Goal: Task Accomplishment & Management: Complete application form

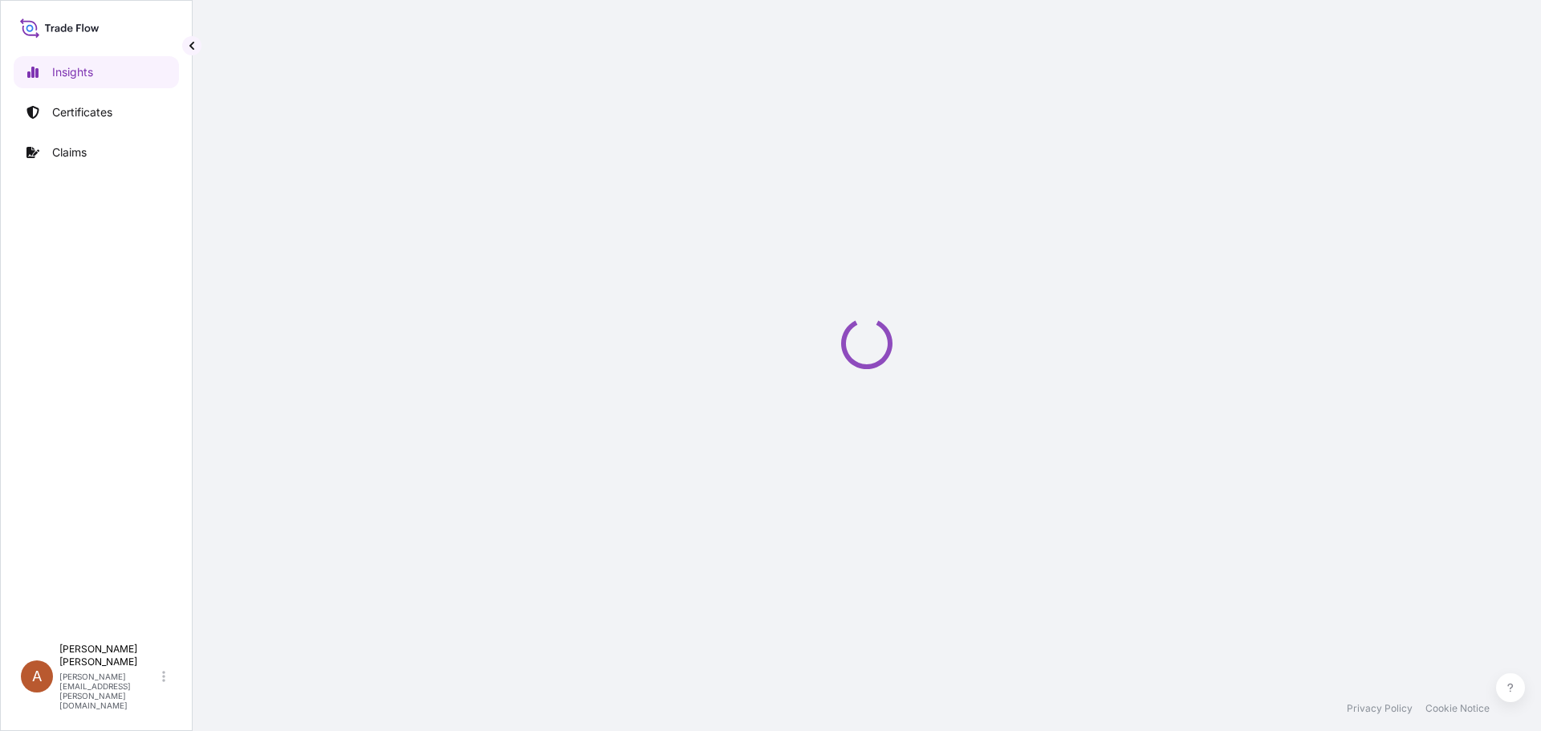
select select "2025"
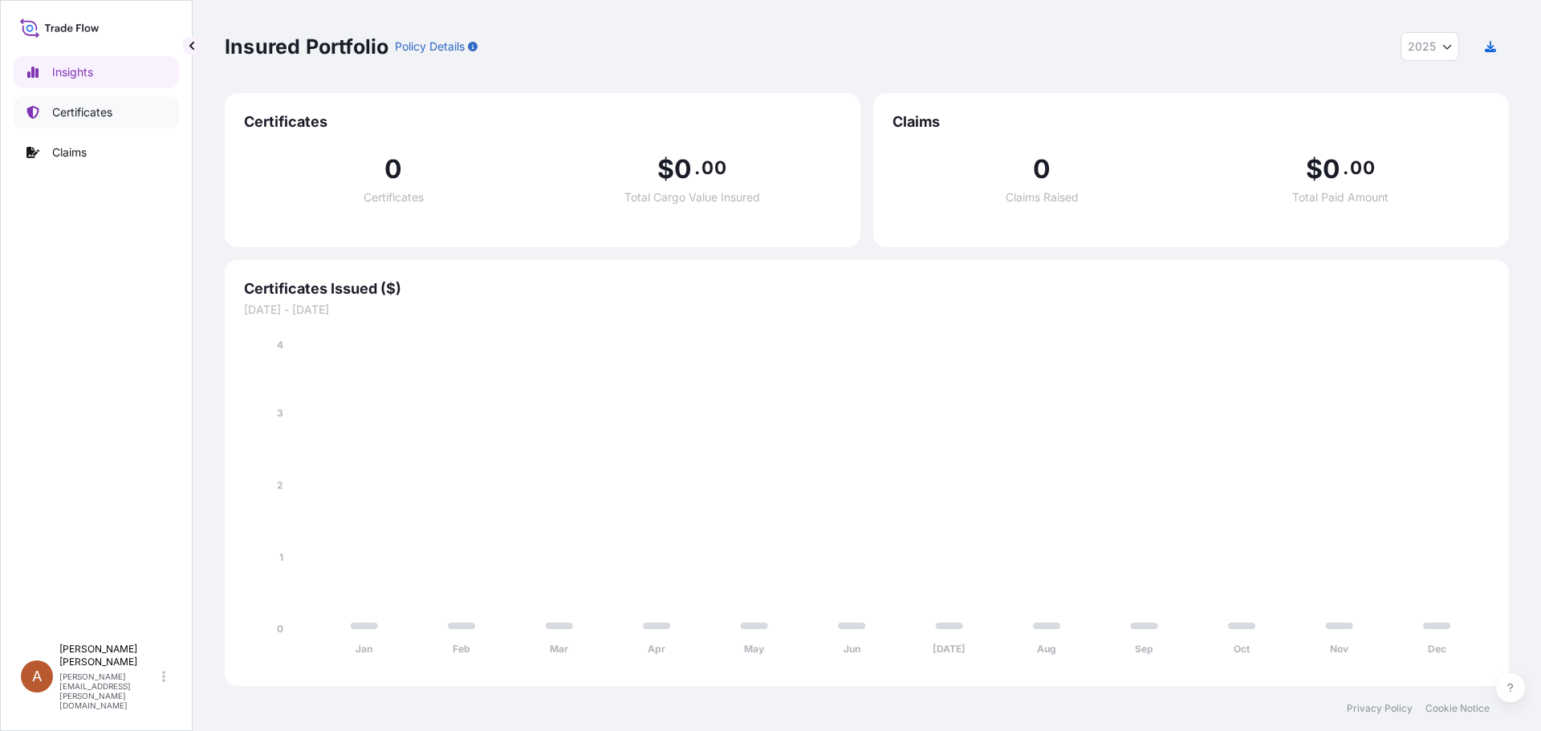
click at [75, 112] on p "Certificates" at bounding box center [82, 112] width 60 height 16
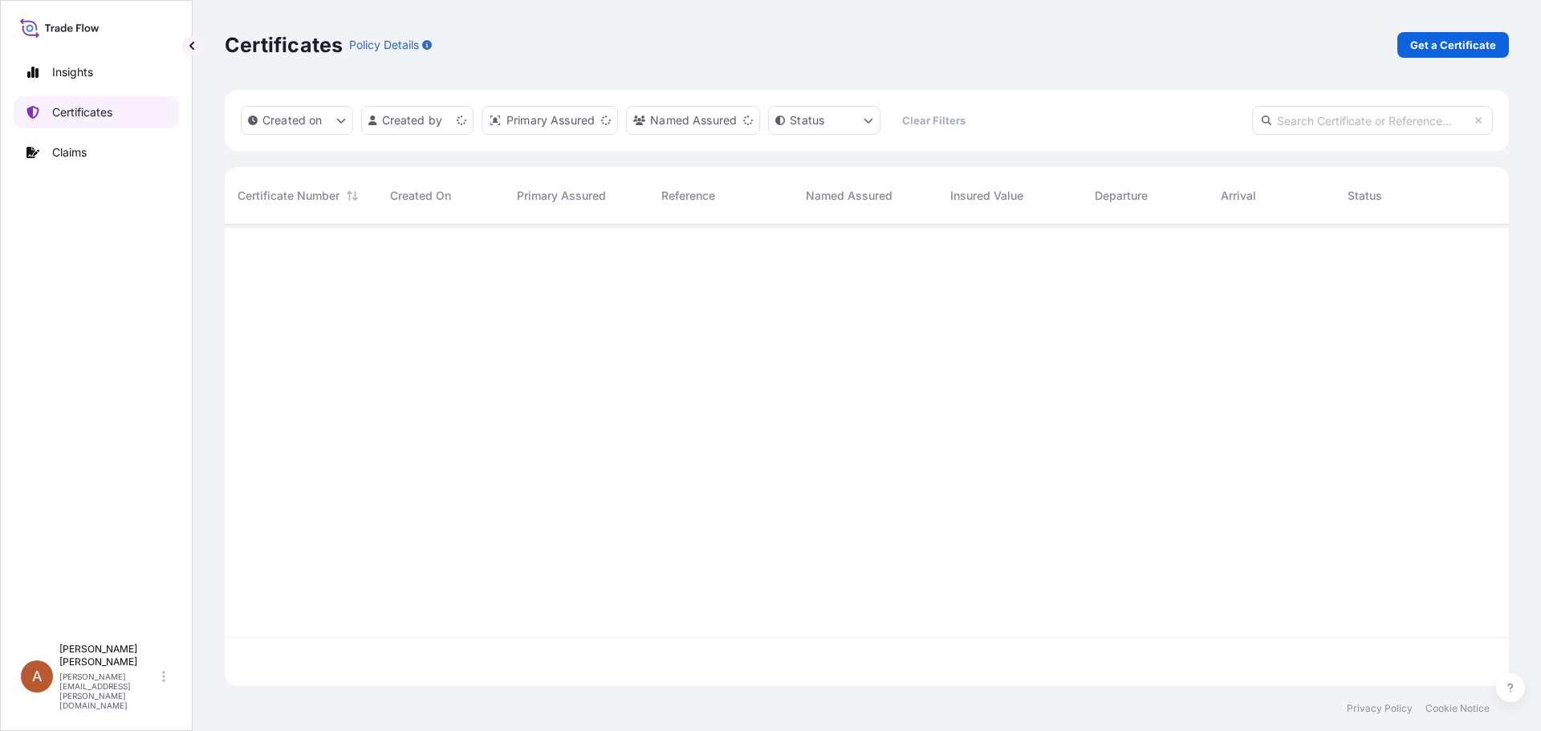
scroll to position [458, 1272]
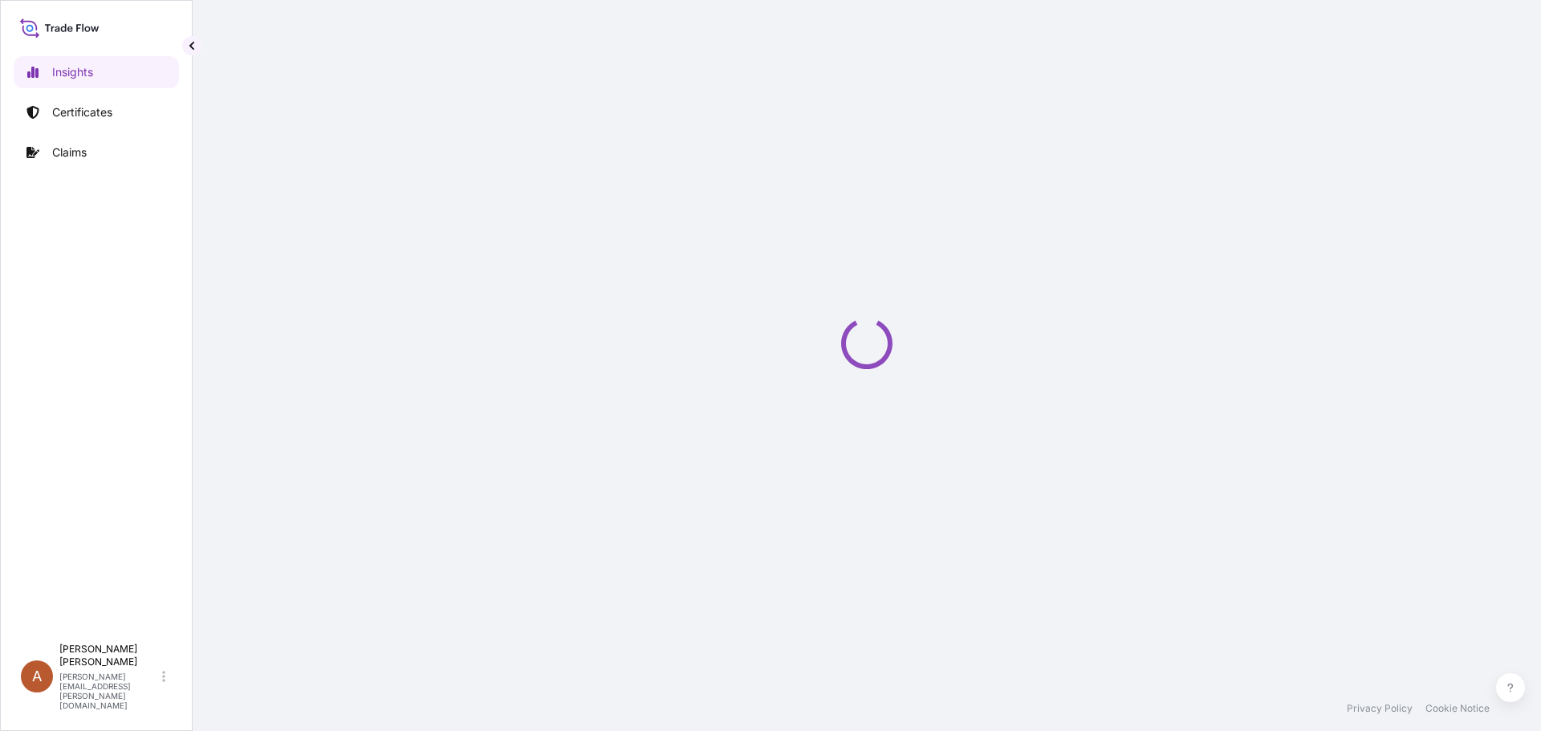
select select "2025"
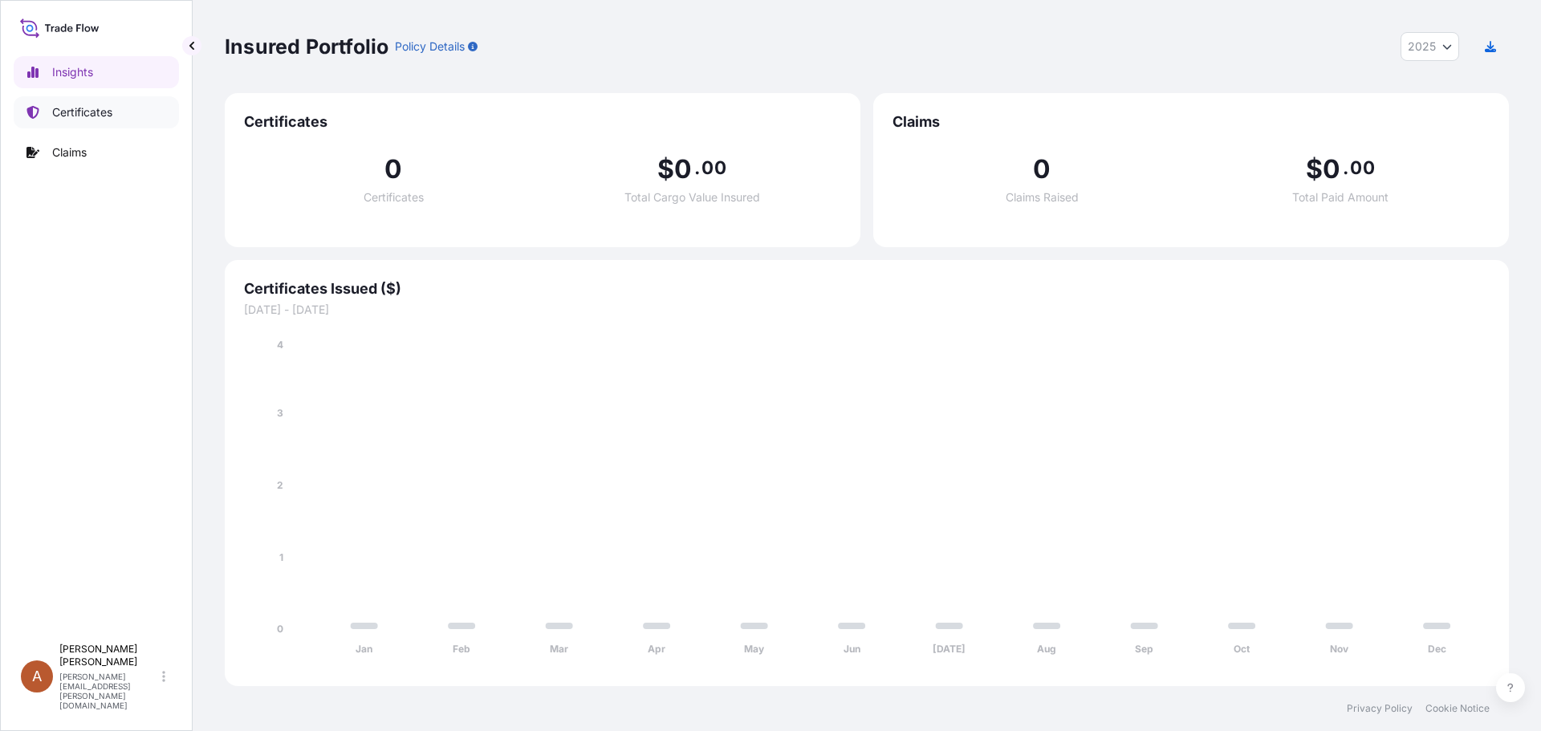
click at [68, 113] on p "Certificates" at bounding box center [82, 112] width 60 height 16
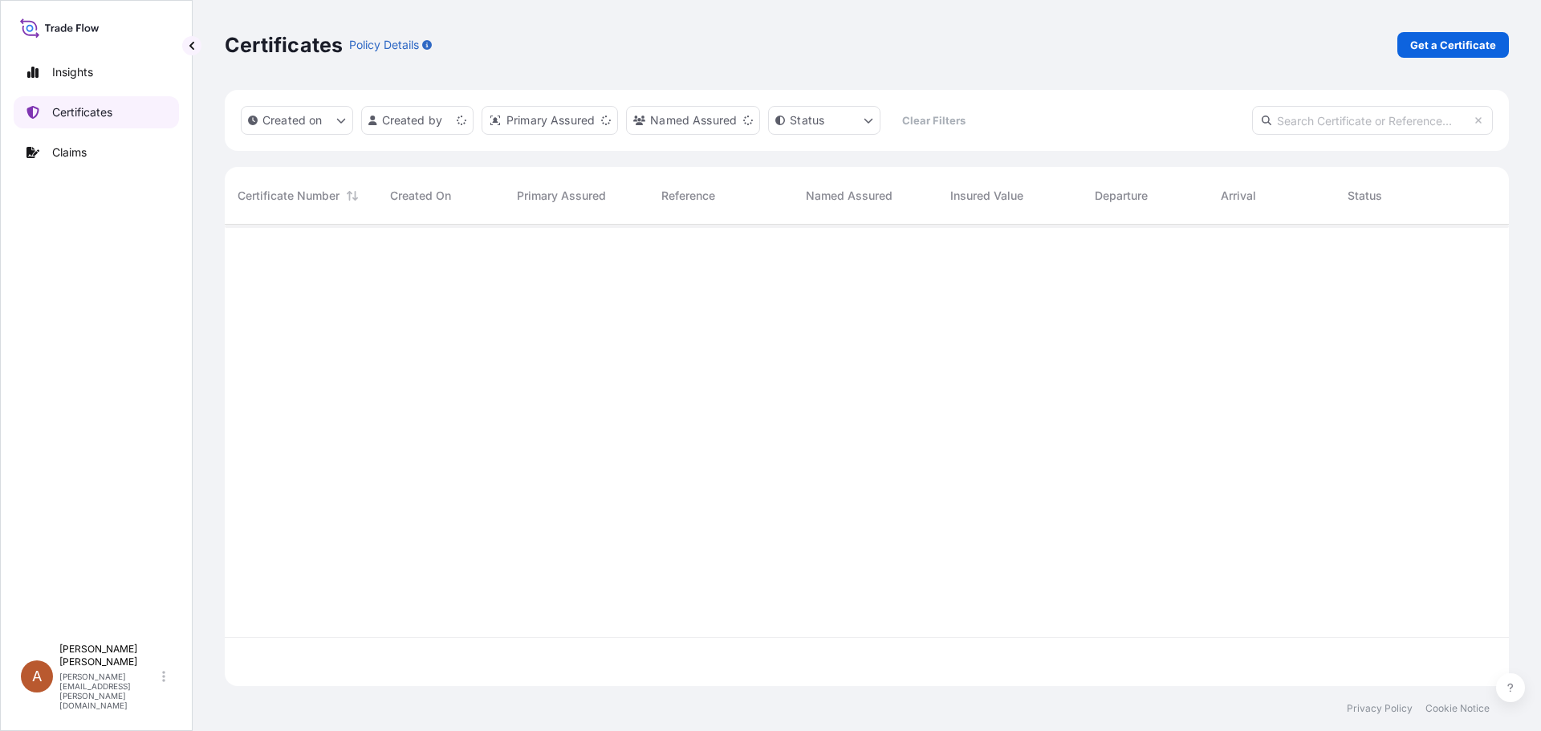
scroll to position [458, 1272]
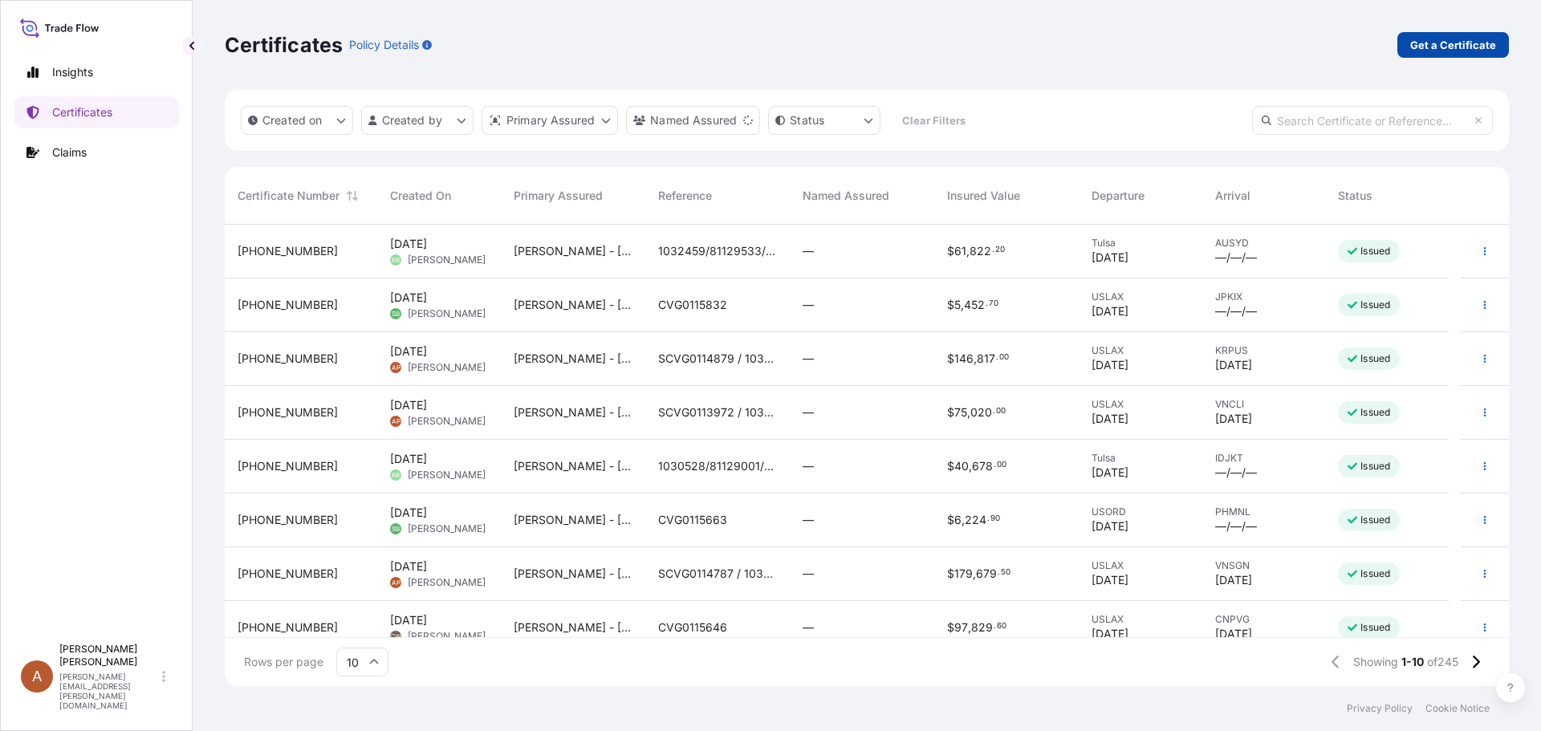
click at [1445, 36] on link "Get a Certificate" at bounding box center [1453, 45] width 112 height 26
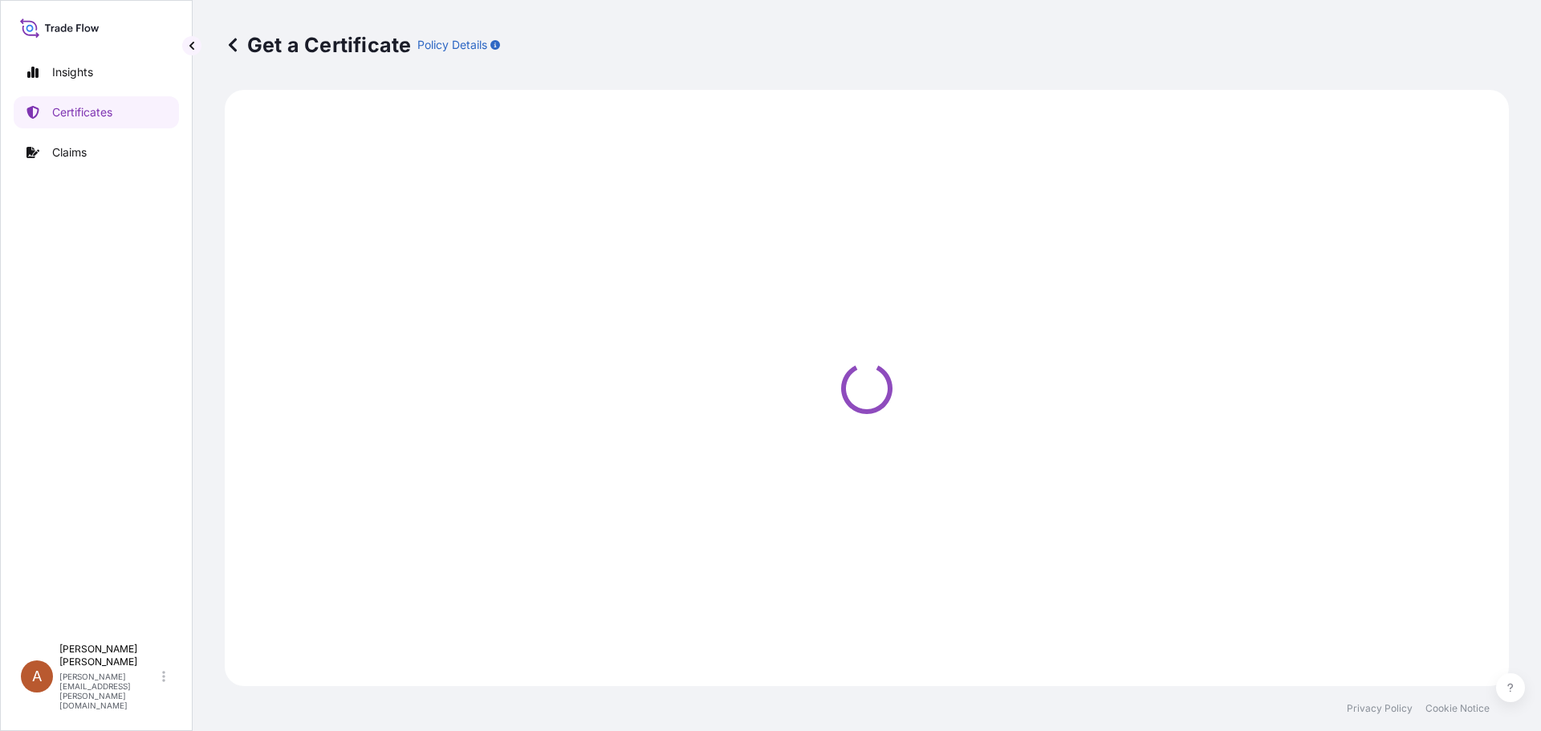
select select "Sea"
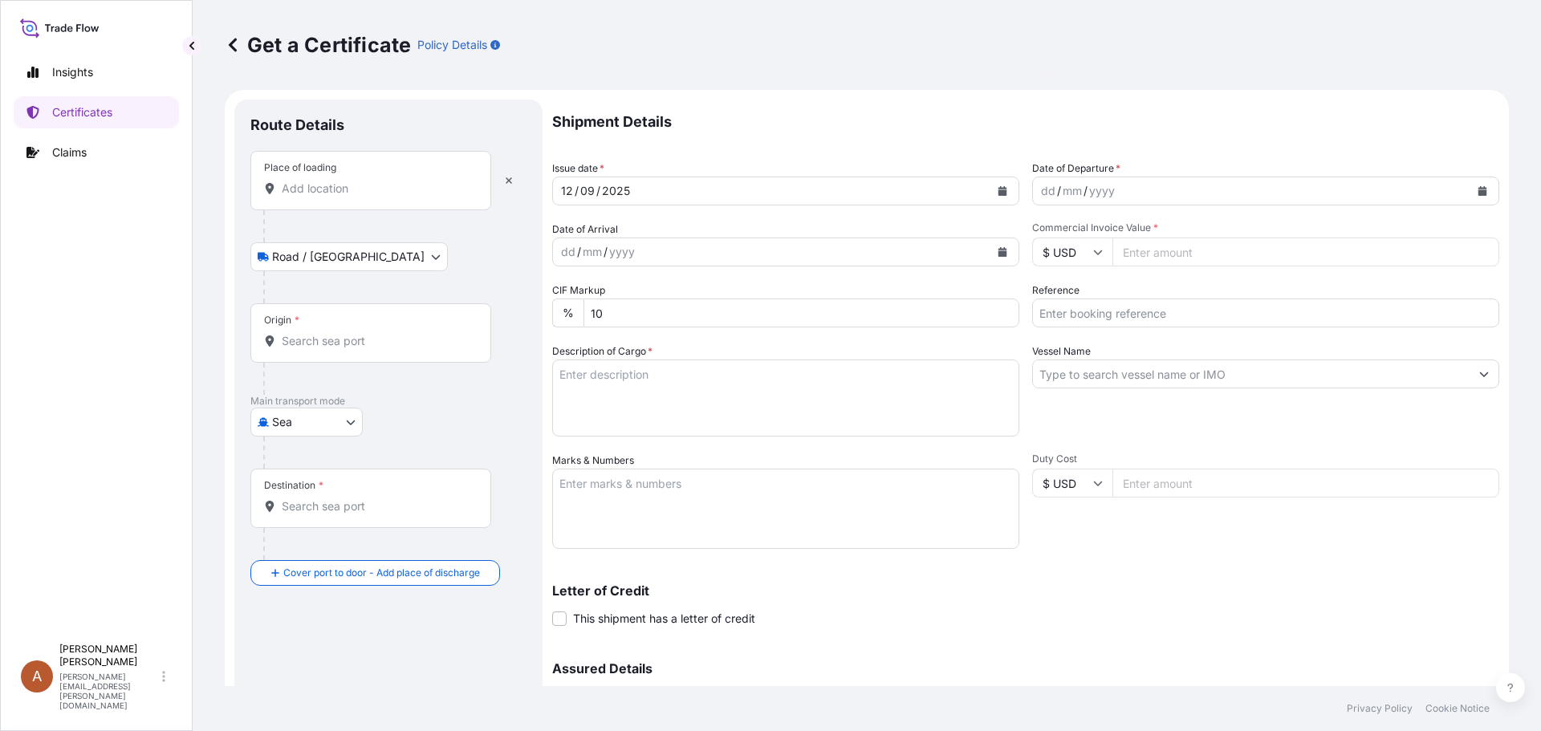
click at [286, 188] on input "Place of loading" at bounding box center [376, 189] width 189 height 16
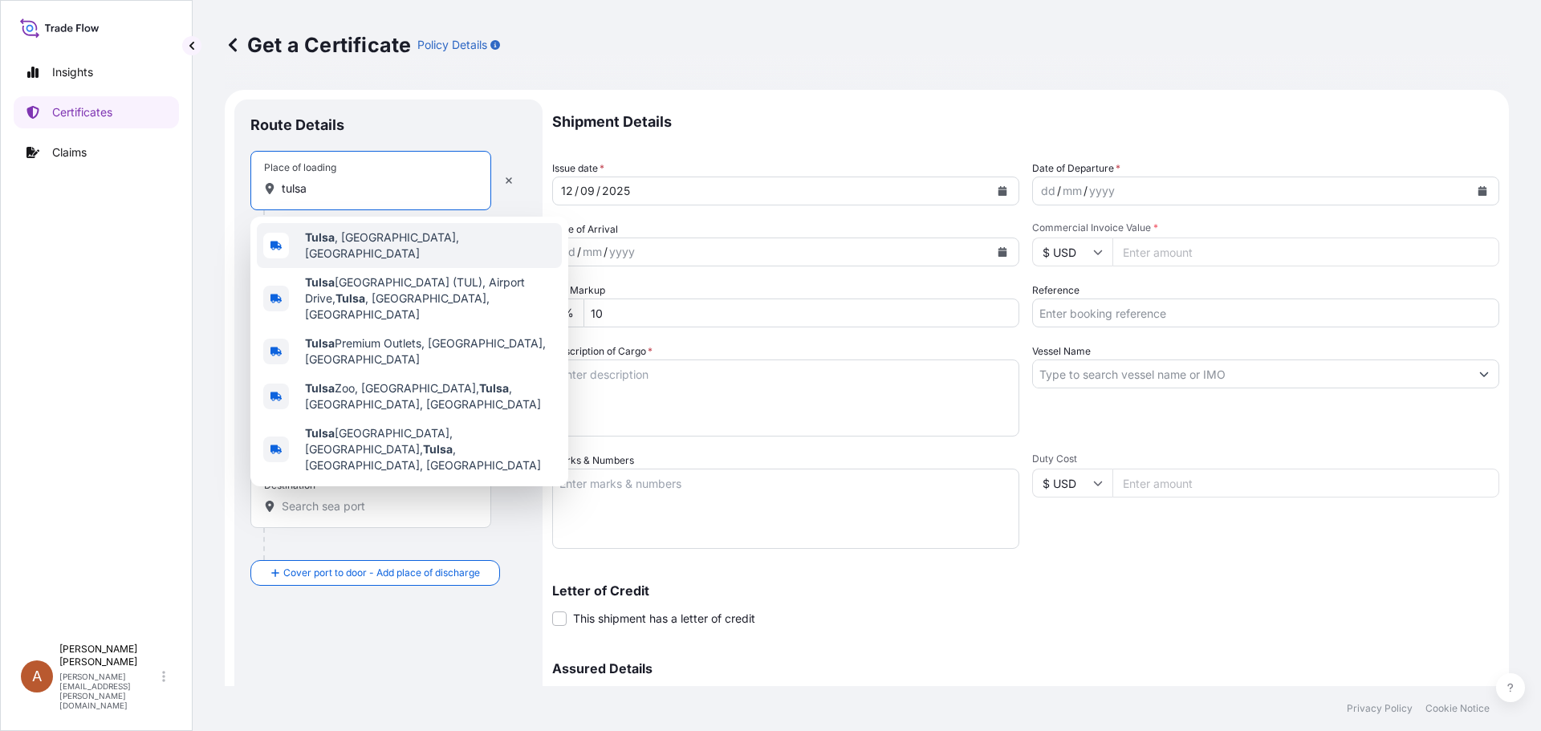
click at [329, 233] on div "[GEOGRAPHIC_DATA] , [GEOGRAPHIC_DATA], [GEOGRAPHIC_DATA]" at bounding box center [409, 245] width 305 height 45
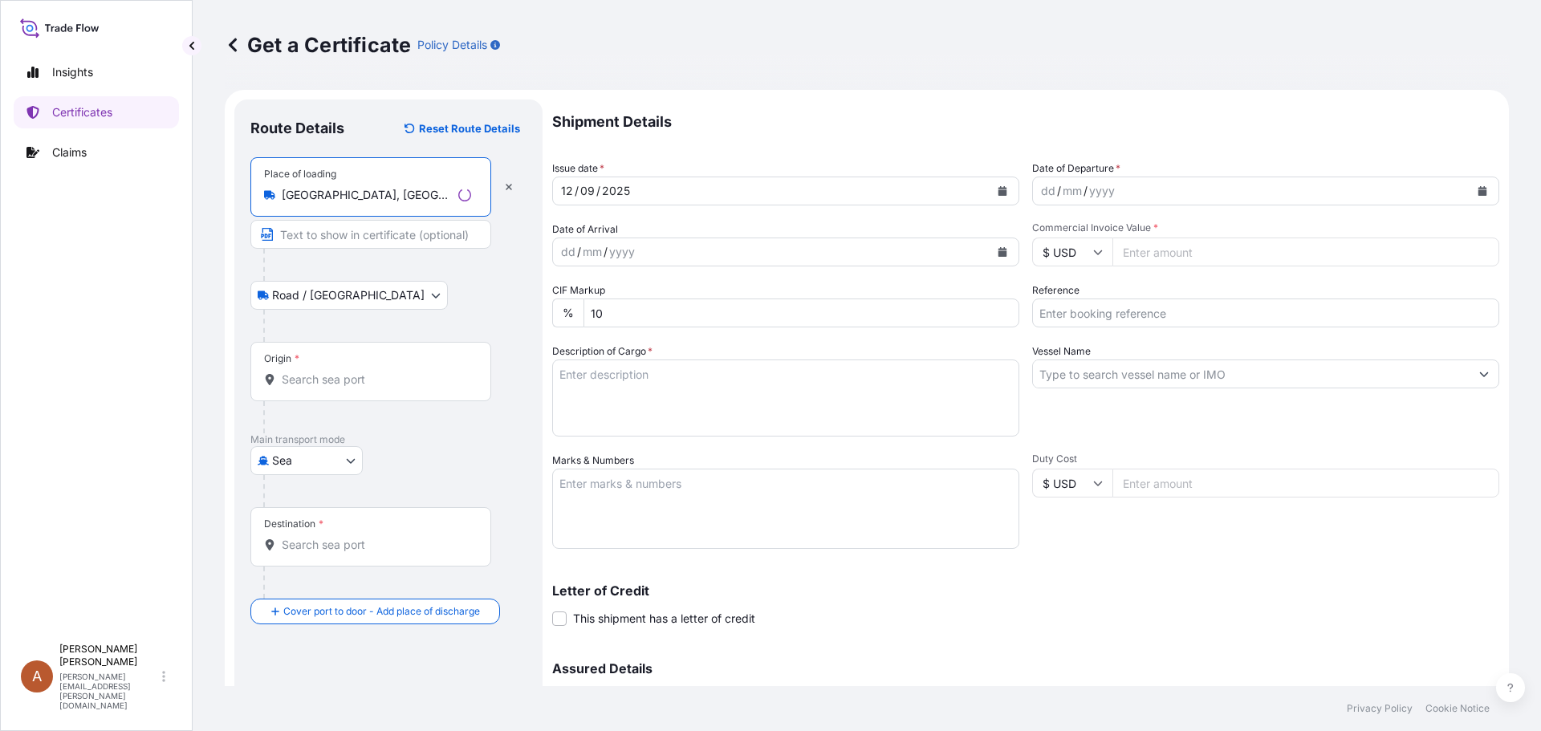
type input "[GEOGRAPHIC_DATA], [GEOGRAPHIC_DATA], [GEOGRAPHIC_DATA]"
click at [298, 386] on input "Origin *" at bounding box center [376, 380] width 189 height 16
click at [320, 376] on input "Origin * Please select an origin" at bounding box center [376, 380] width 189 height 16
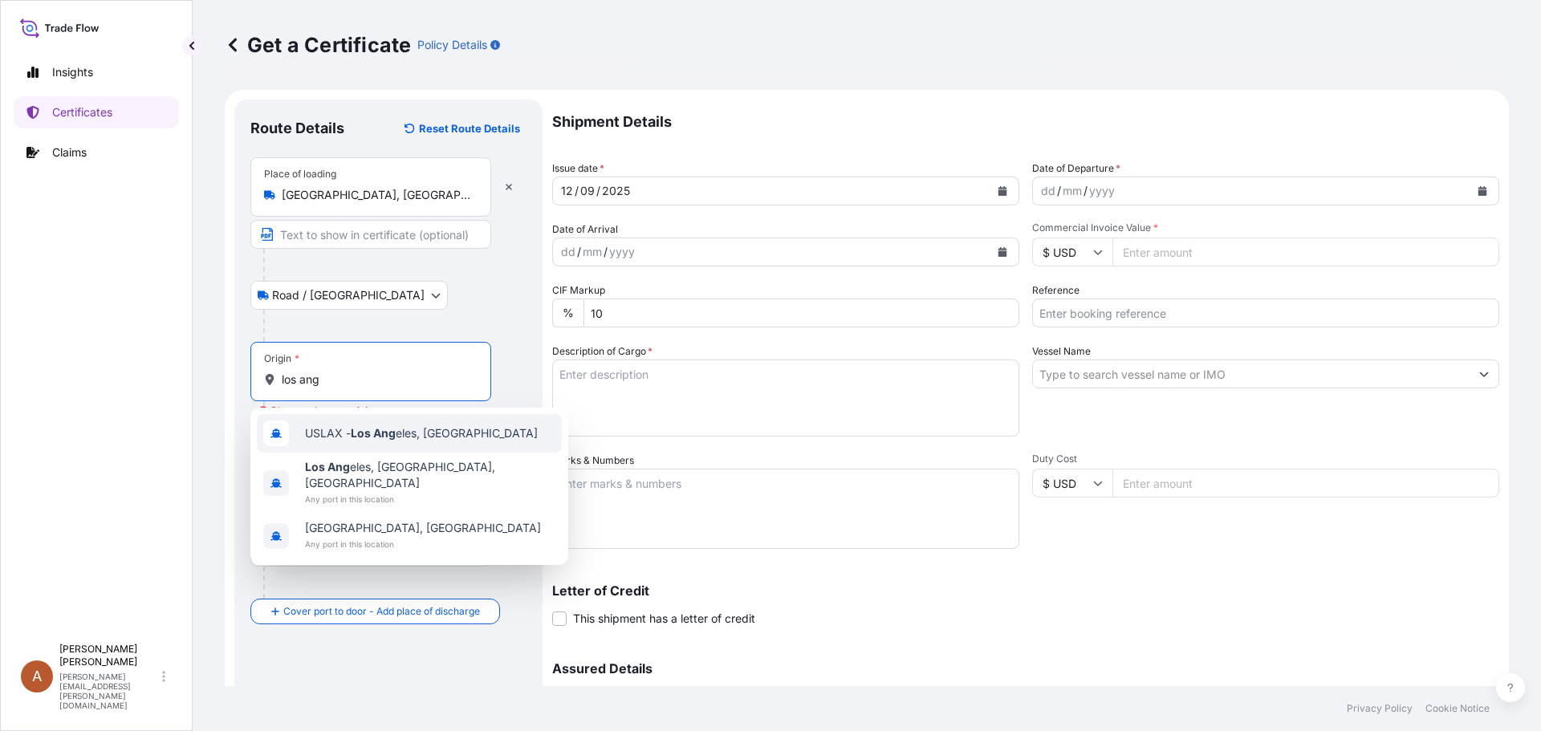
click at [341, 428] on span "USLAX - Los Ang eles, [GEOGRAPHIC_DATA]" at bounding box center [421, 433] width 233 height 16
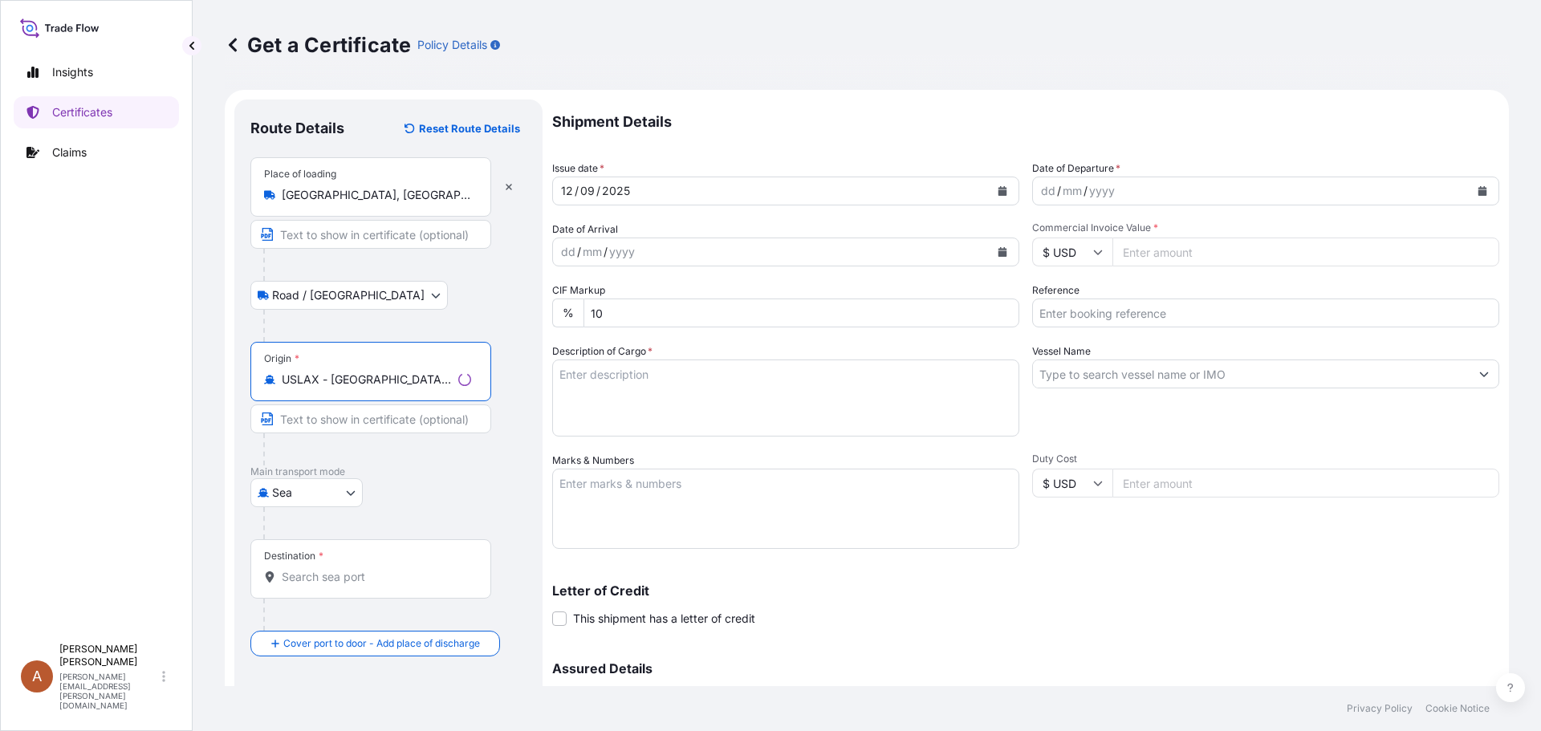
type input "USLAX - [GEOGRAPHIC_DATA], [GEOGRAPHIC_DATA]"
click at [292, 579] on input "Destination *" at bounding box center [376, 577] width 189 height 16
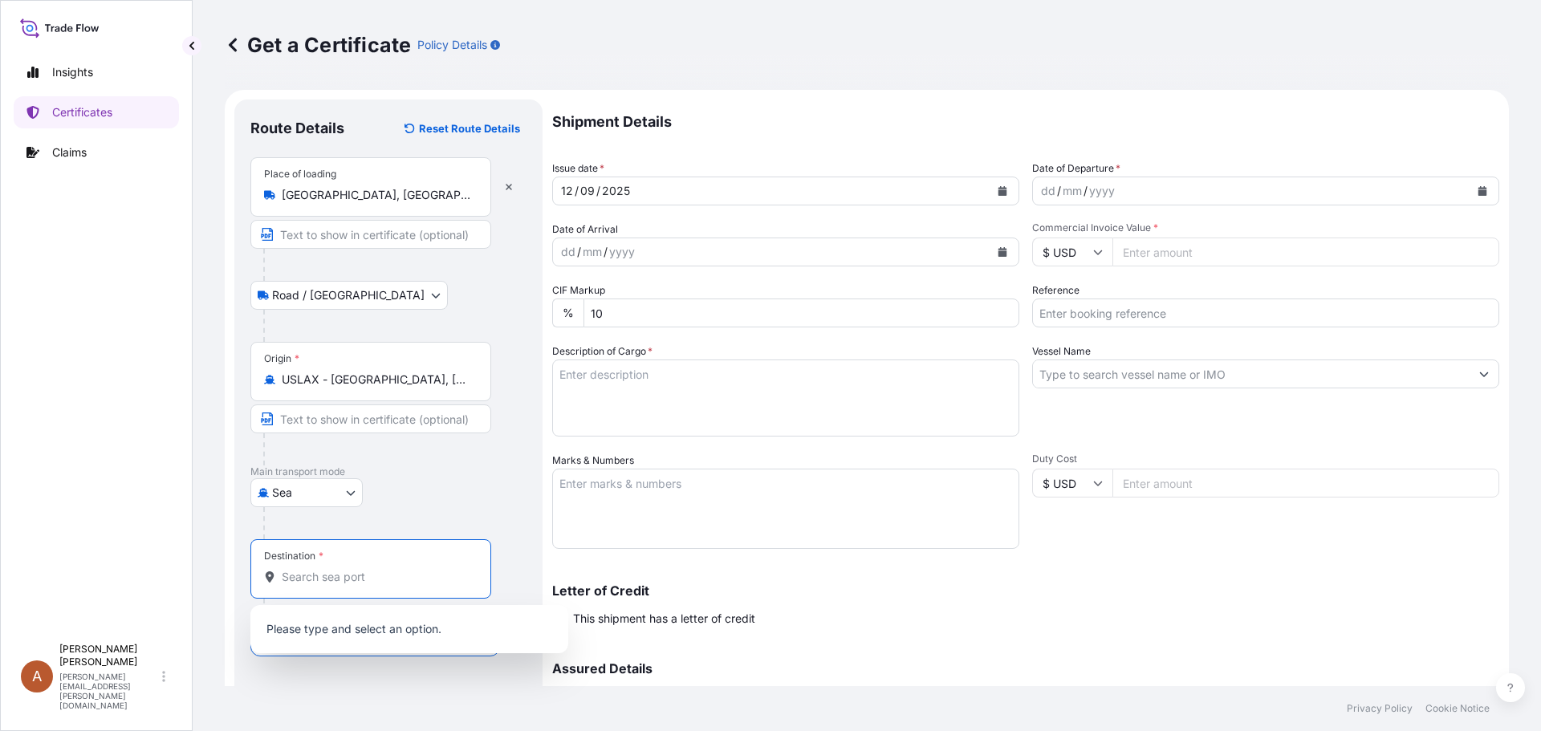
click at [285, 581] on input "Destination *" at bounding box center [376, 577] width 189 height 16
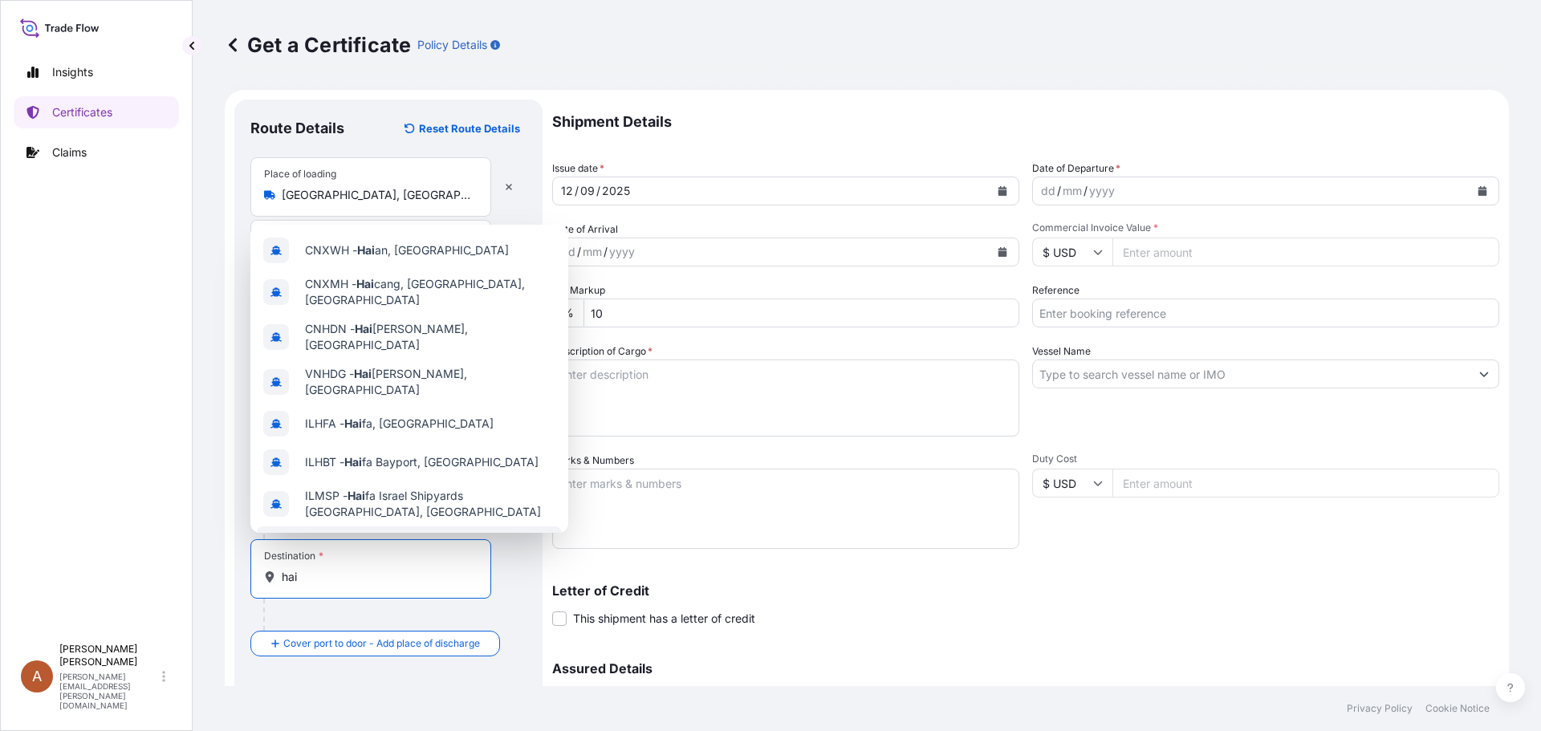
click at [307, 579] on input "hai" at bounding box center [376, 577] width 189 height 16
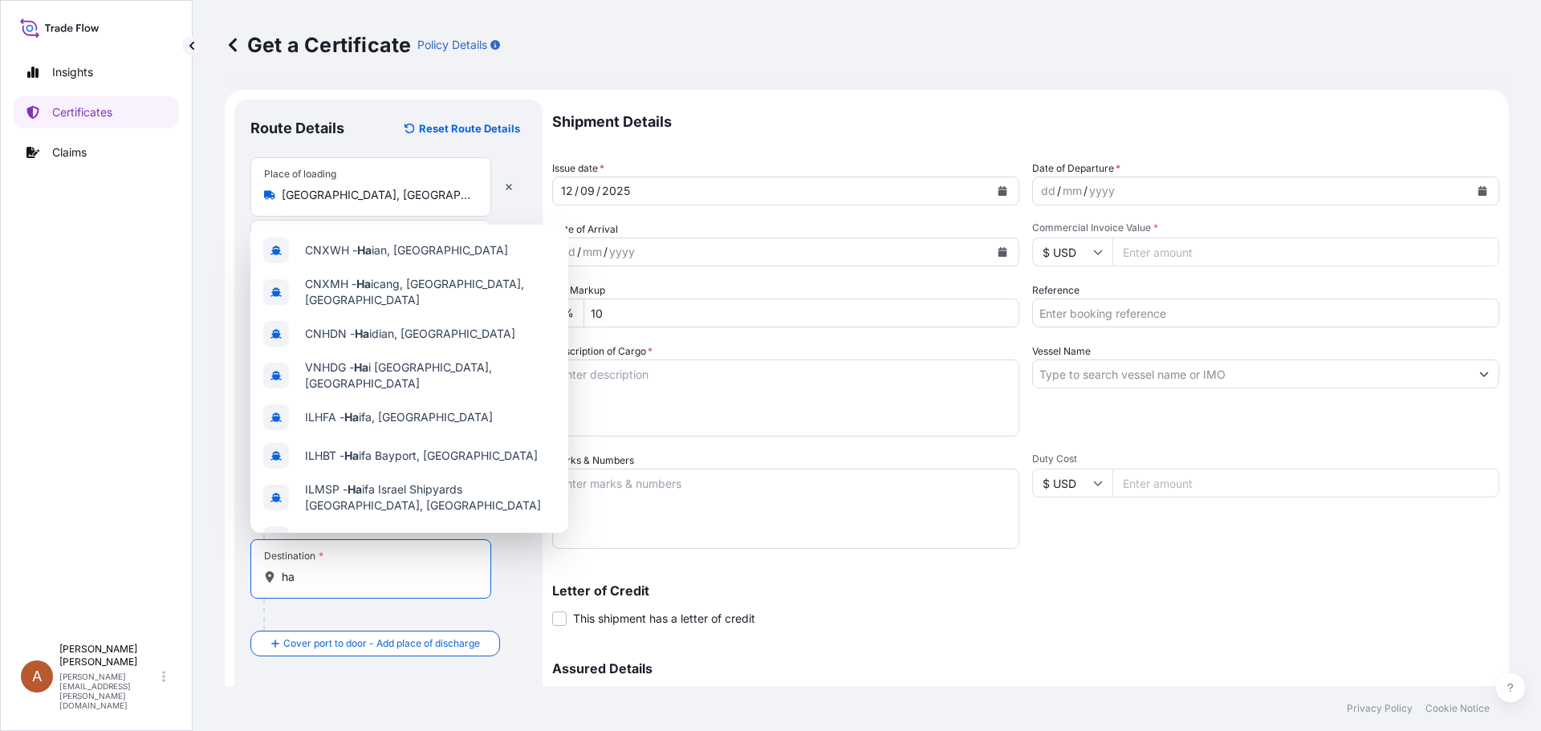
type input "h"
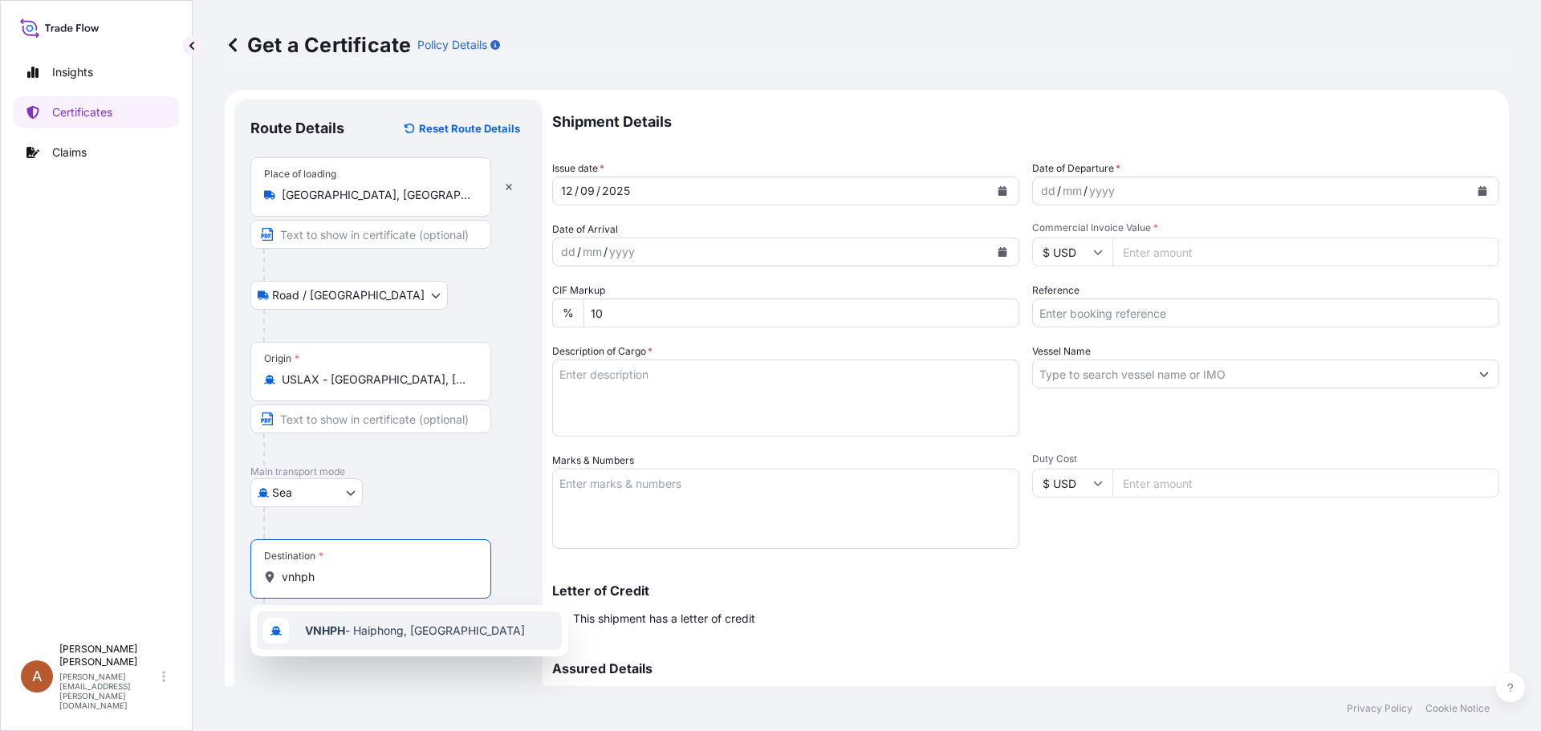
click at [374, 636] on span "VNHPH - Haiphong, [GEOGRAPHIC_DATA]" at bounding box center [415, 631] width 220 height 16
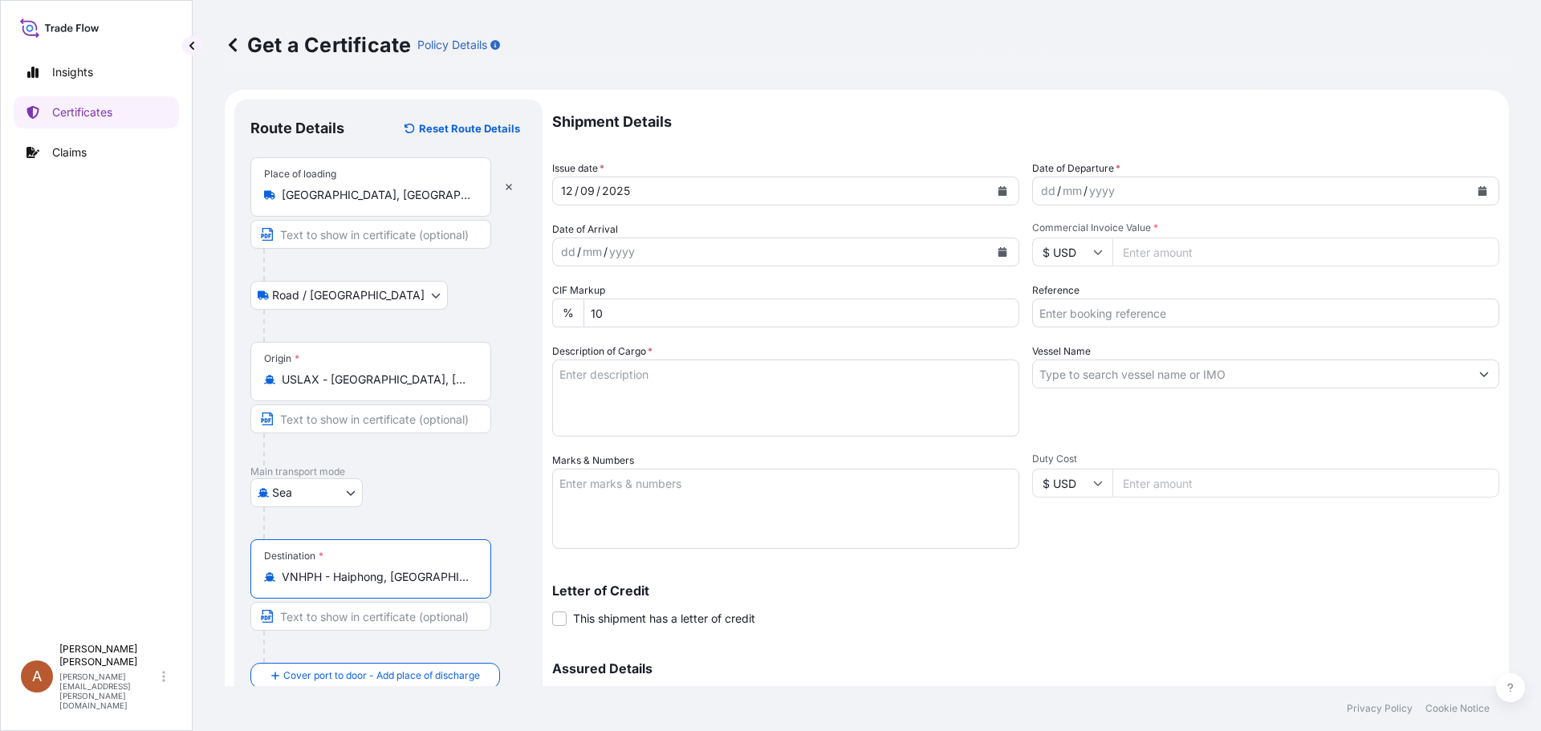
type input "VNHPH - Haiphong, [GEOGRAPHIC_DATA]"
click at [1039, 193] on div "dd" at bounding box center [1048, 190] width 18 height 19
click at [1033, 193] on div "dd / mm / yyyy" at bounding box center [1251, 191] width 437 height 29
click at [563, 246] on div "dd" at bounding box center [568, 251] width 18 height 19
click at [1120, 252] on input "Commercial Invoice Value *" at bounding box center [1305, 252] width 387 height 29
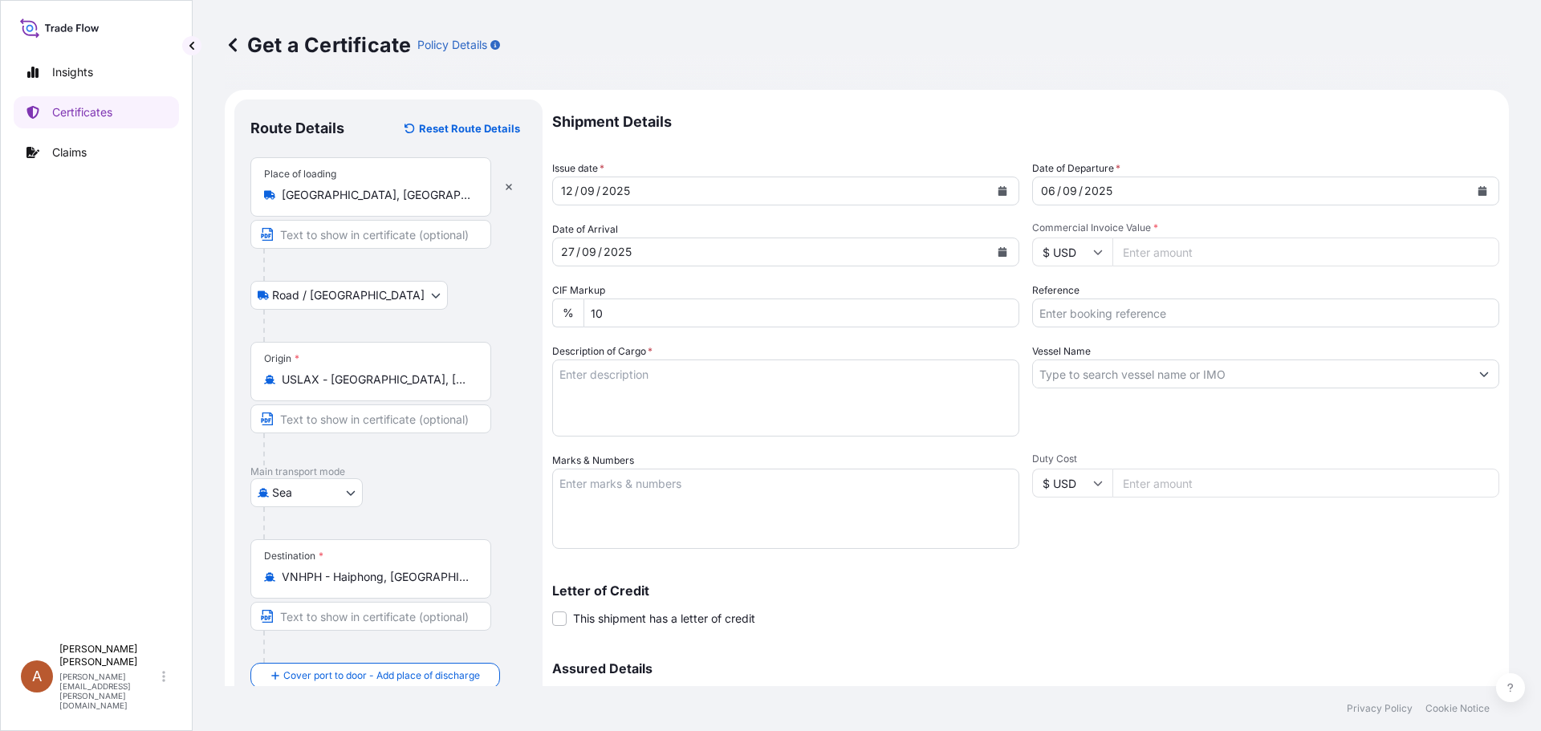
click at [1167, 247] on input "Commercial Invoice Value *" at bounding box center [1305, 252] width 387 height 29
type input "96600.00"
click at [1140, 299] on input "Reference" at bounding box center [1265, 313] width 467 height 29
click at [1125, 315] on input "SCVG0115268 /" at bounding box center [1265, 313] width 467 height 29
type input "SCVG0115268 / 1029898"
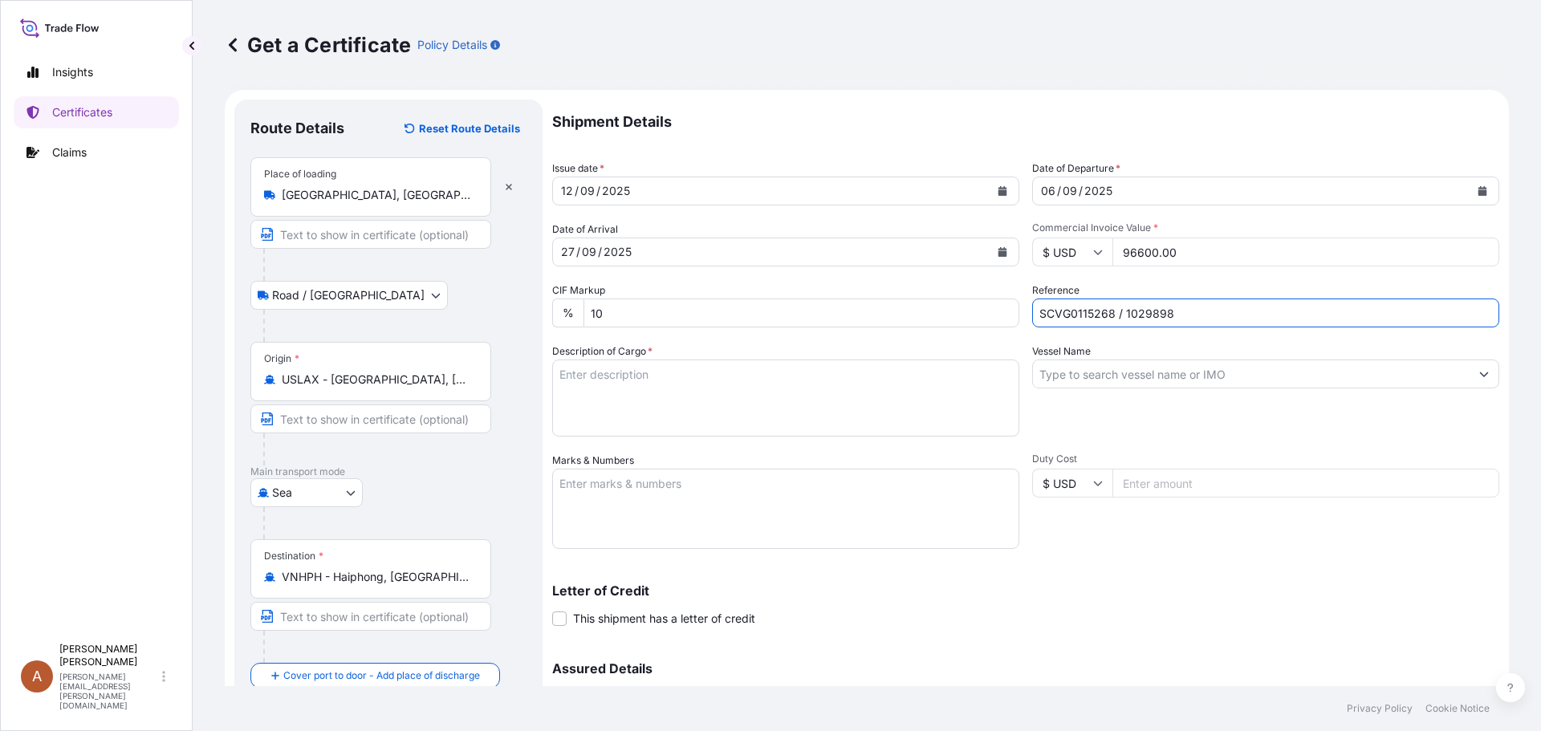
click at [772, 380] on textarea "Description of Cargo *" at bounding box center [785, 398] width 467 height 77
click at [565, 371] on textarea "Description of Cargo *" at bounding box center [785, 398] width 467 height 77
paste textarea "KELCOGEL HMB,KGELHMB,25KG,BAG HS-Code: 38 24 99"
click at [636, 401] on textarea "KELCOGEL HMB,KGELHMB,25KG,BAG HS-Code: 38 24 99" at bounding box center [785, 398] width 467 height 77
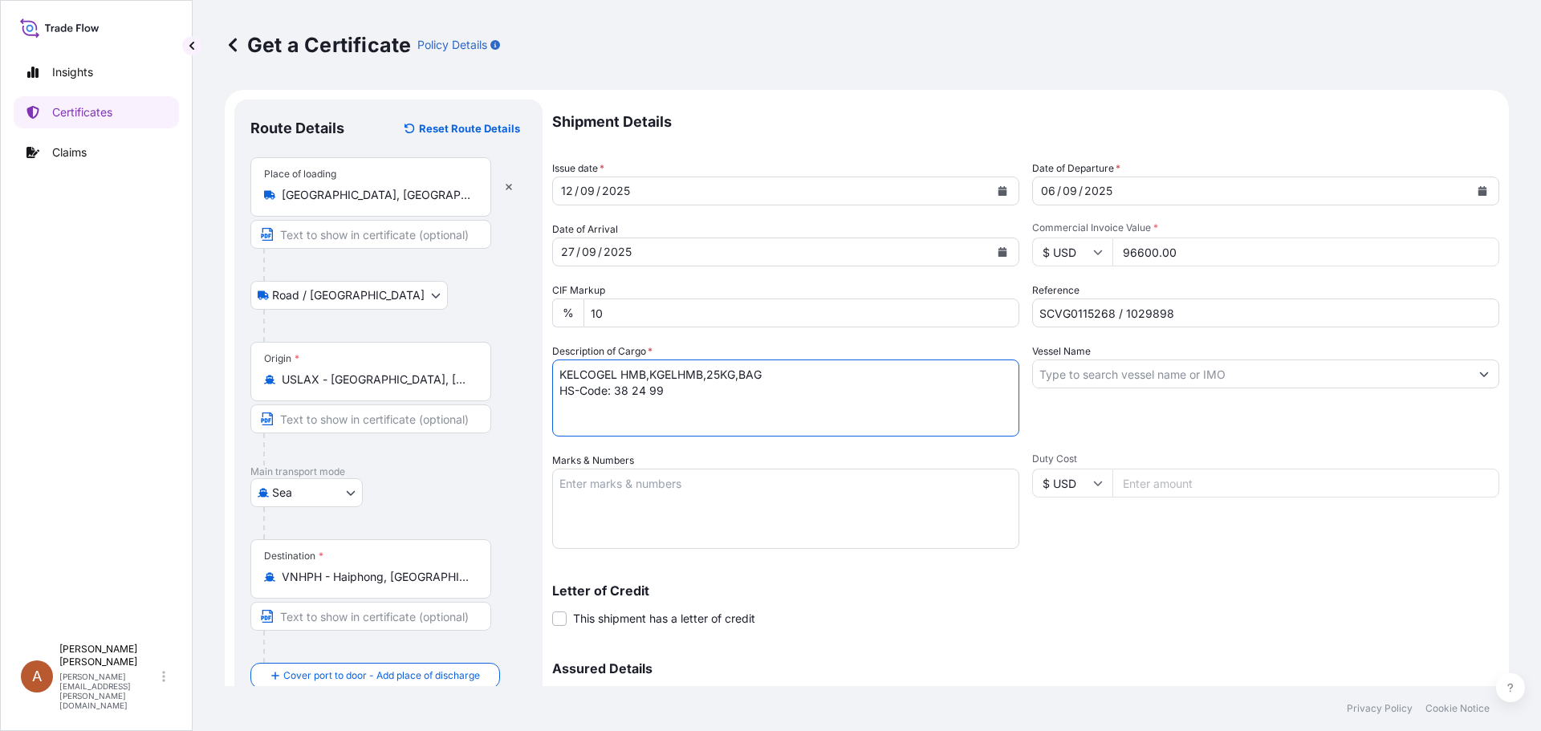
paste textarea "200 Bags of net 25KG each on 05 Heat Treated Pallets"
click at [616, 421] on textarea "KELCOGEL HMB,KGELHMB,25KG,BAG HS-Code: 38 24 99 200 Bags of net 25KG each on 05…" at bounding box center [785, 398] width 467 height 77
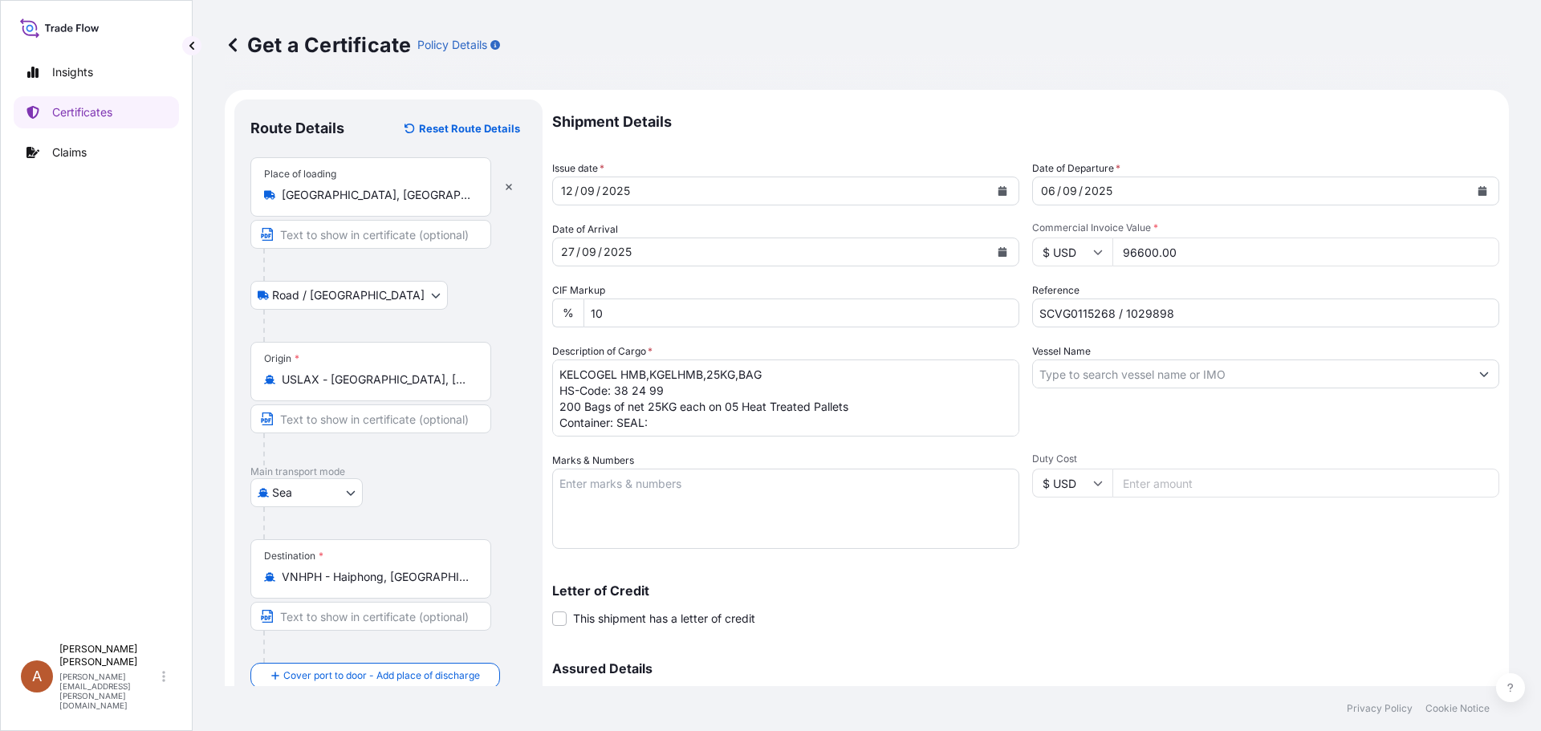
click at [618, 422] on textarea "KELCOGEL HMB,KGELHMB,25KG,BAG HS-Code: 38 24 99 200 Bags of net 25KG each on 05…" at bounding box center [785, 398] width 467 height 77
click at [745, 425] on textarea "KELCOGEL HMB,KGELHMB,25KG,BAG HS-Code: 38 24 99 200 Bags of net 25KG each on 05…" at bounding box center [785, 398] width 467 height 77
type textarea "KELCOGEL HMB,KGELHMB,25KG,BAG HS-Code: 38 24 99 200 Bags of net 25KG each on 05…"
click at [689, 490] on textarea "Marks & Numbers" at bounding box center [785, 509] width 467 height 80
click at [599, 486] on textarea "Marks & Numbers" at bounding box center [785, 509] width 467 height 80
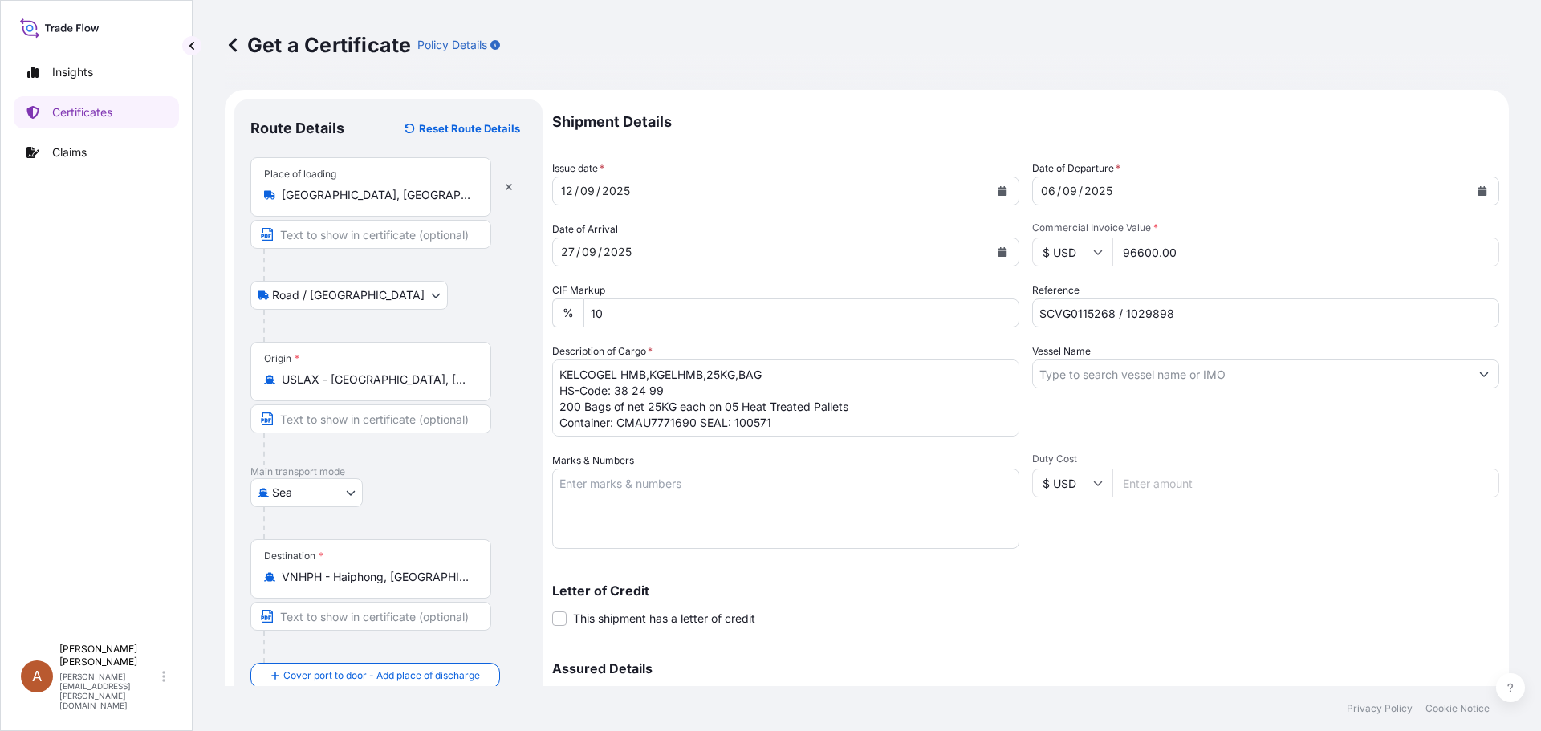
click at [644, 500] on textarea "Marks & Numbers" at bounding box center [785, 509] width 467 height 80
paste textarea "ASIA CHEMICAL CORPORATION"
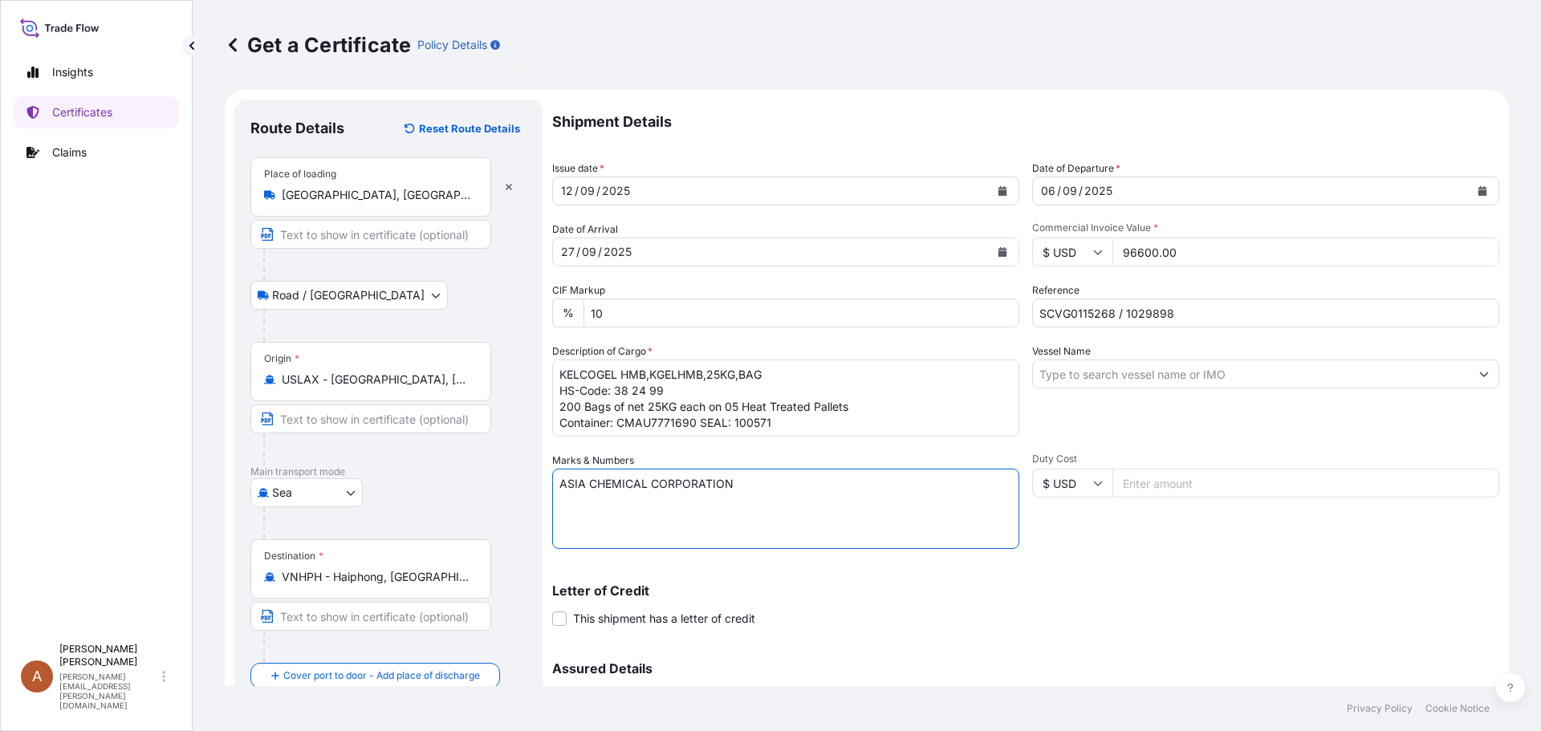
type textarea "ASIA CHEMICAL CORPORATION"
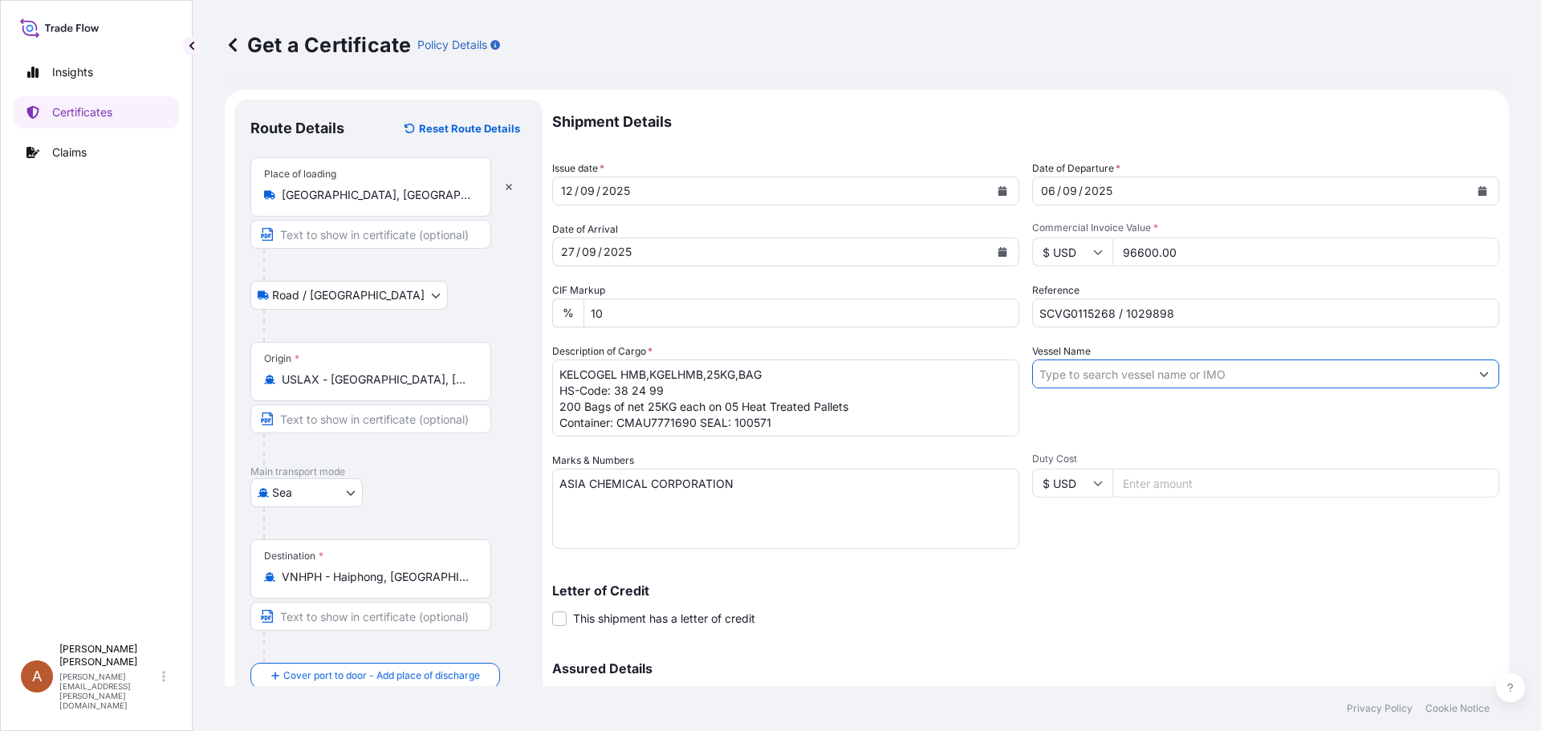
click at [1068, 371] on input "Vessel Name" at bounding box center [1251, 374] width 437 height 29
click at [1080, 376] on input "Vessel Name" at bounding box center [1251, 374] width 437 height 29
click at [1038, 374] on input "Vessel Name" at bounding box center [1251, 374] width 437 height 29
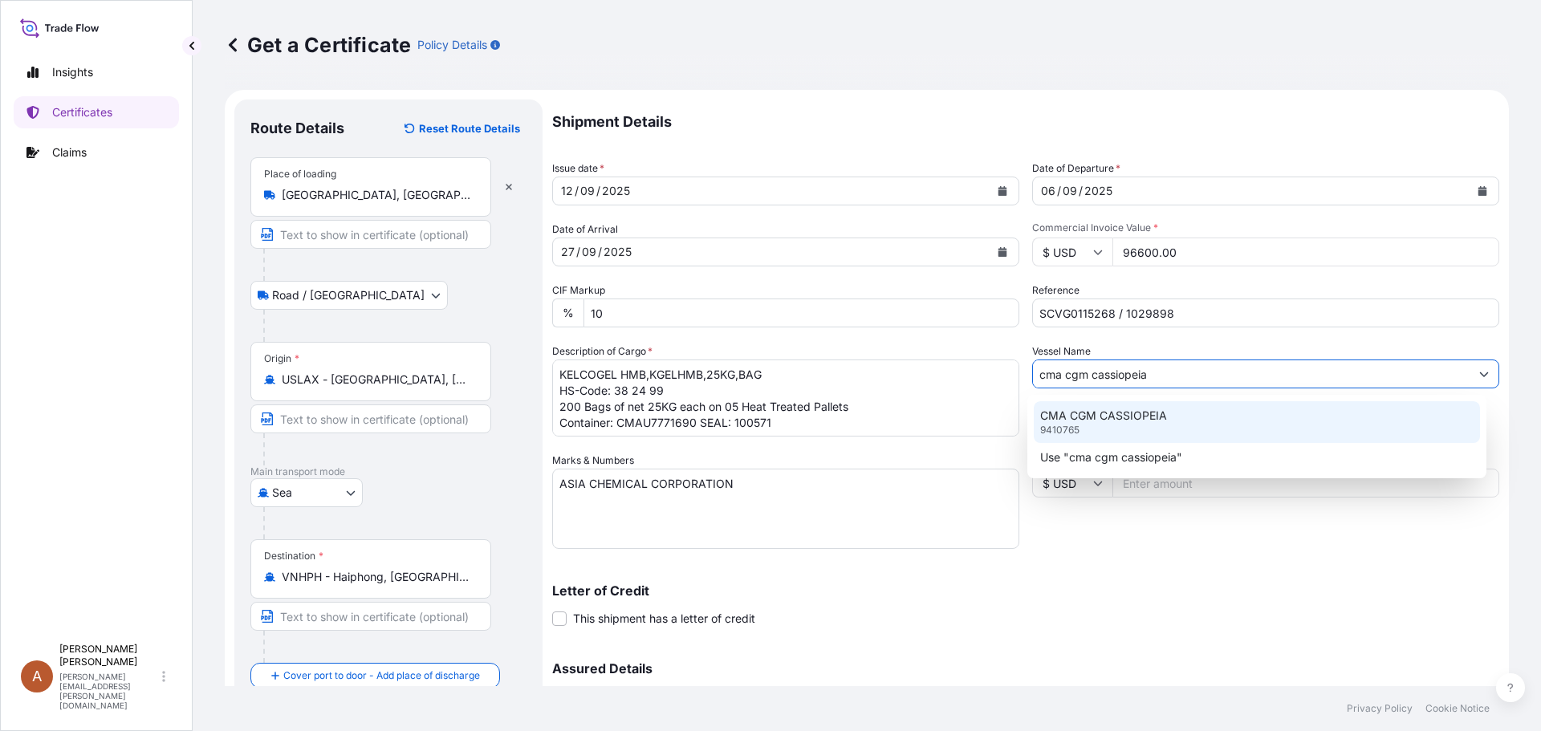
click at [1072, 425] on p "9410765" at bounding box center [1059, 430] width 39 height 13
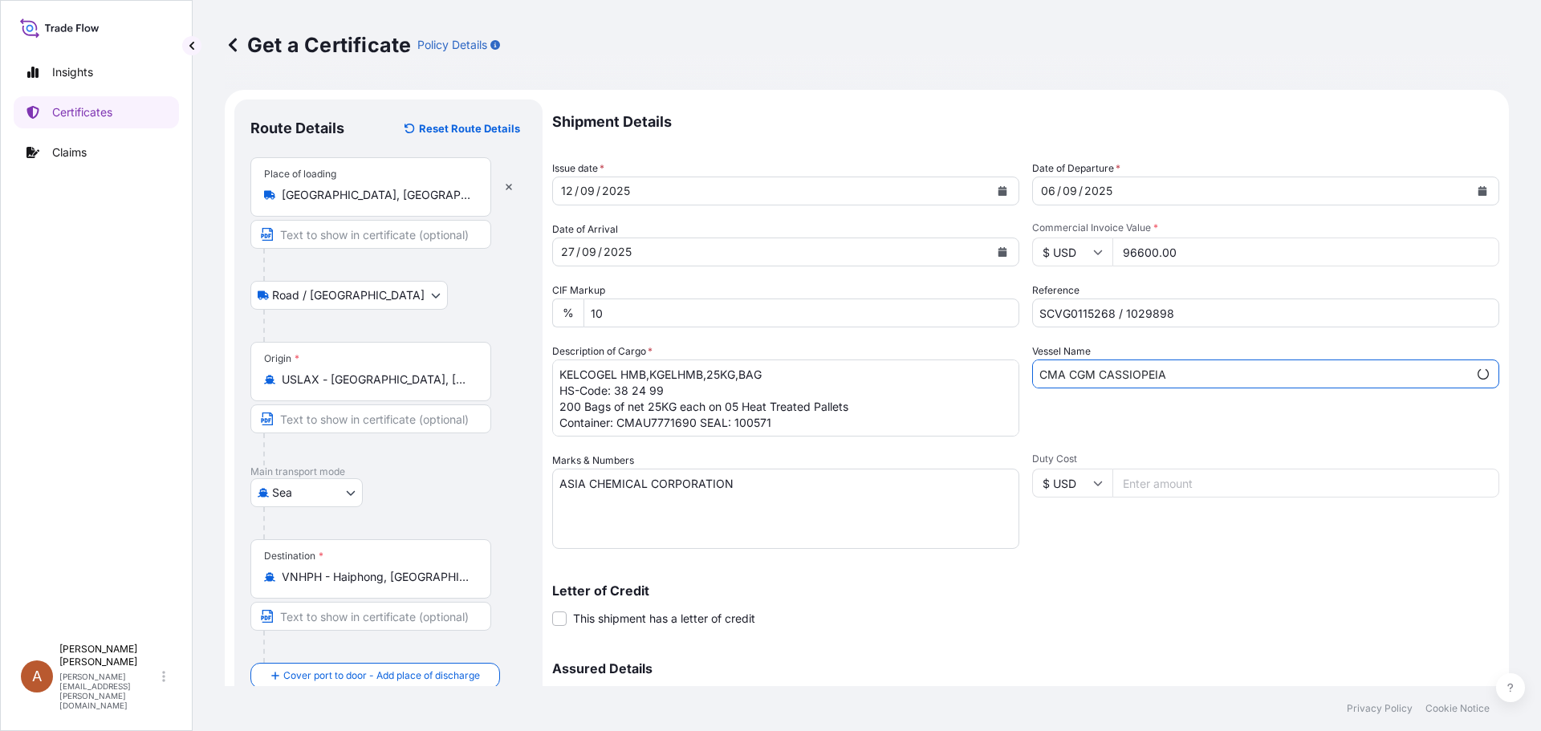
type input "CMA CGM CASSIOPEIA"
click at [1072, 544] on div "Duty Cost $ USD" at bounding box center [1265, 501] width 467 height 96
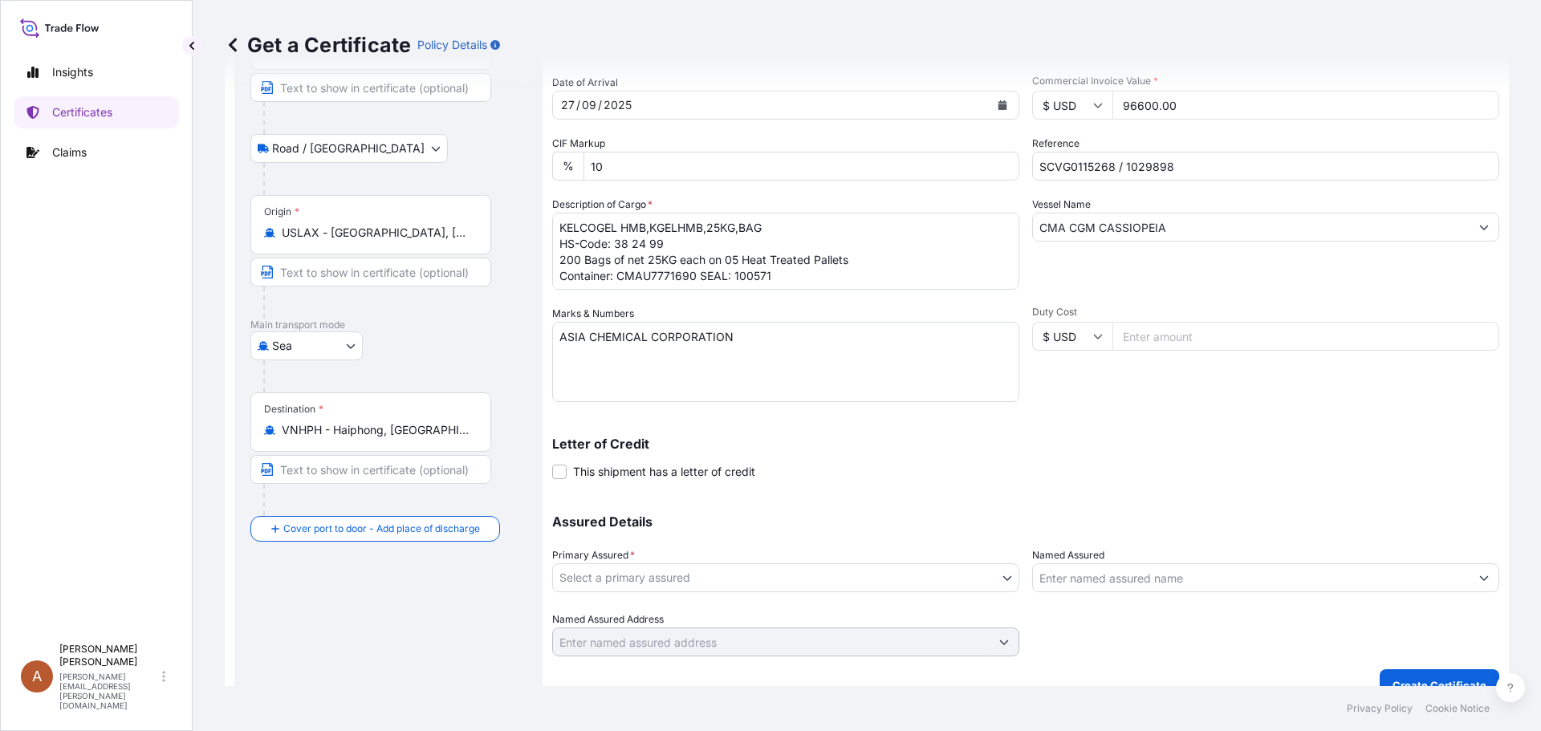
scroll to position [172, 0]
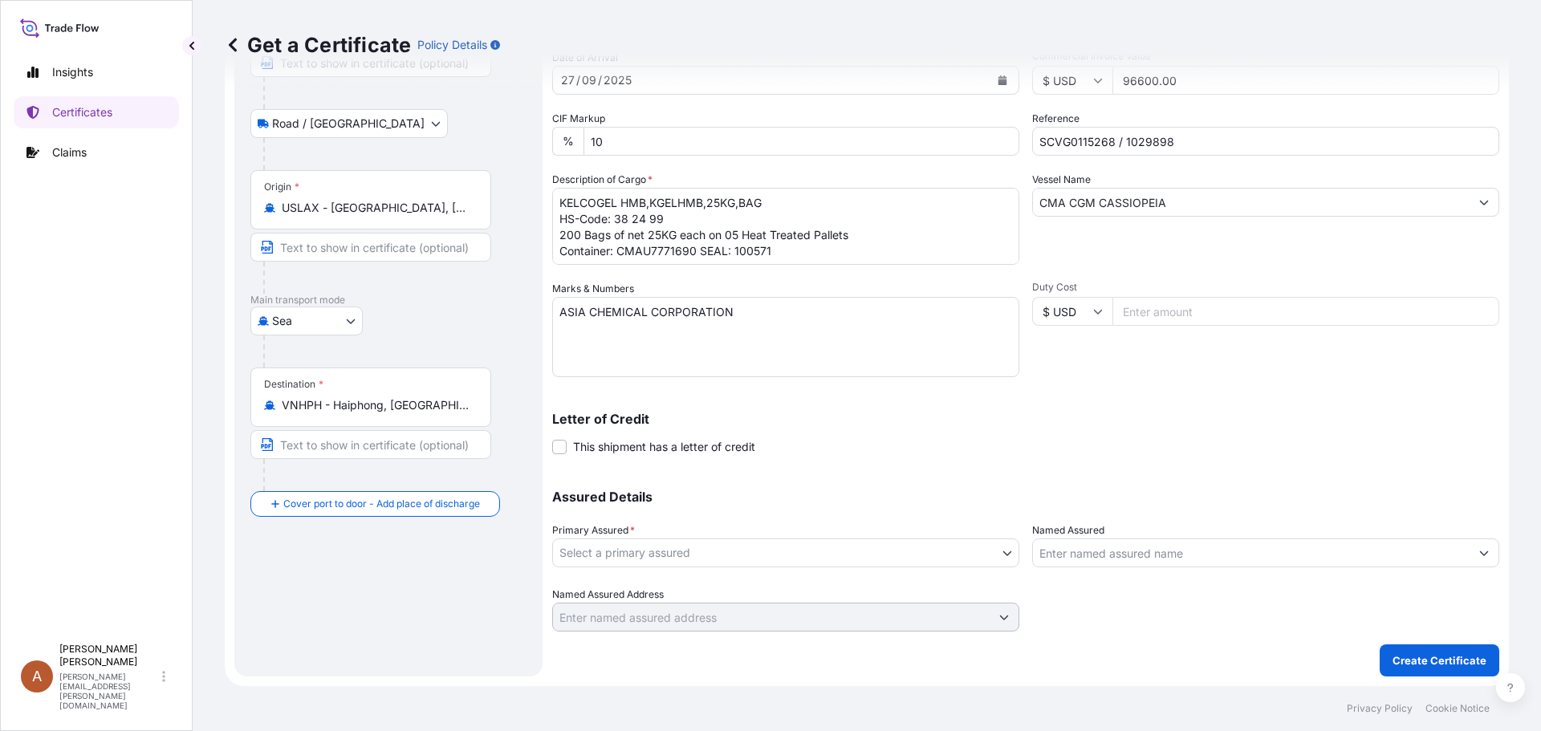
click at [693, 558] on body "1 option available. 2 options available. Insights Certificates Claims A Alicia …" at bounding box center [770, 365] width 1541 height 731
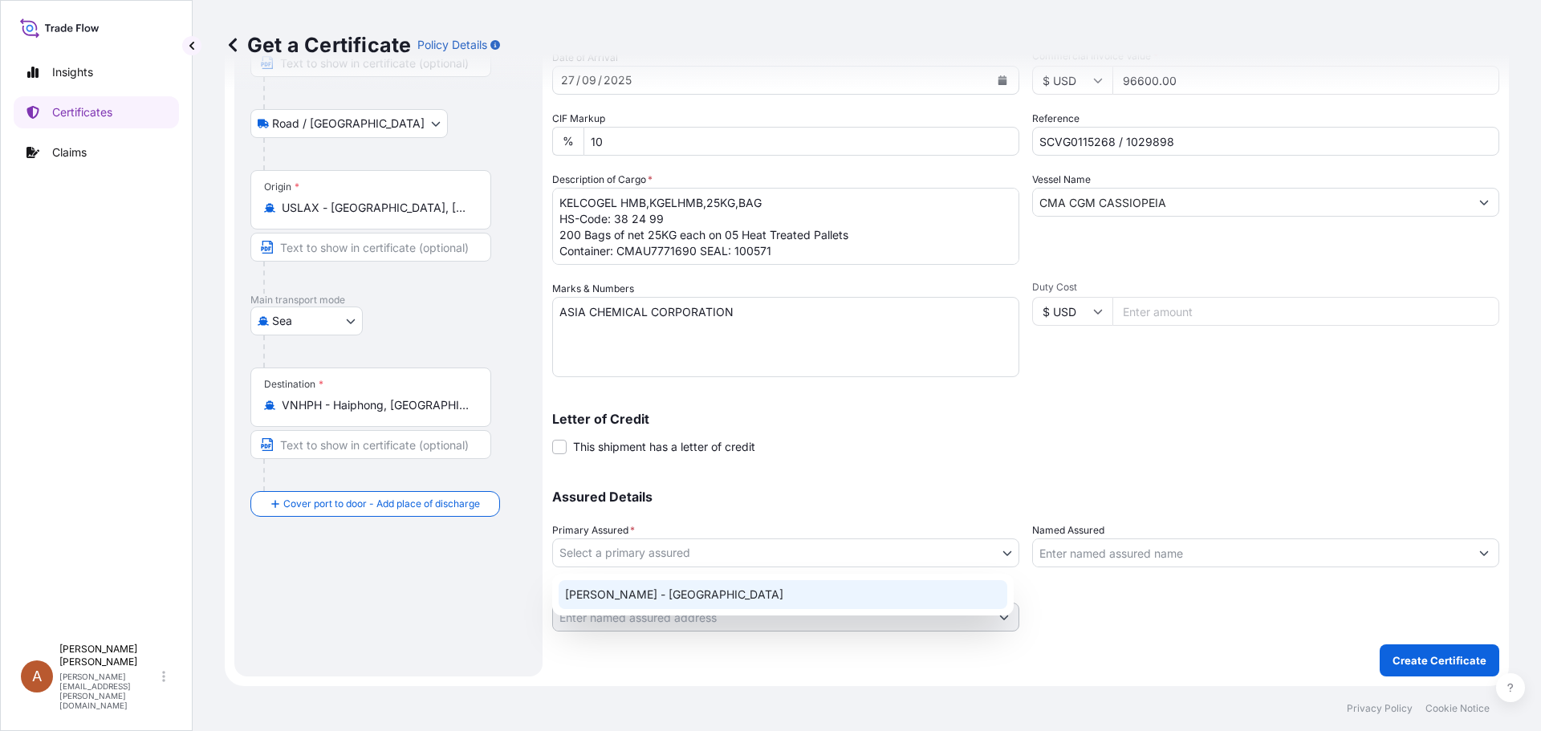
click at [583, 588] on div "[PERSON_NAME] - [GEOGRAPHIC_DATA]" at bounding box center [783, 594] width 449 height 29
select select "31650"
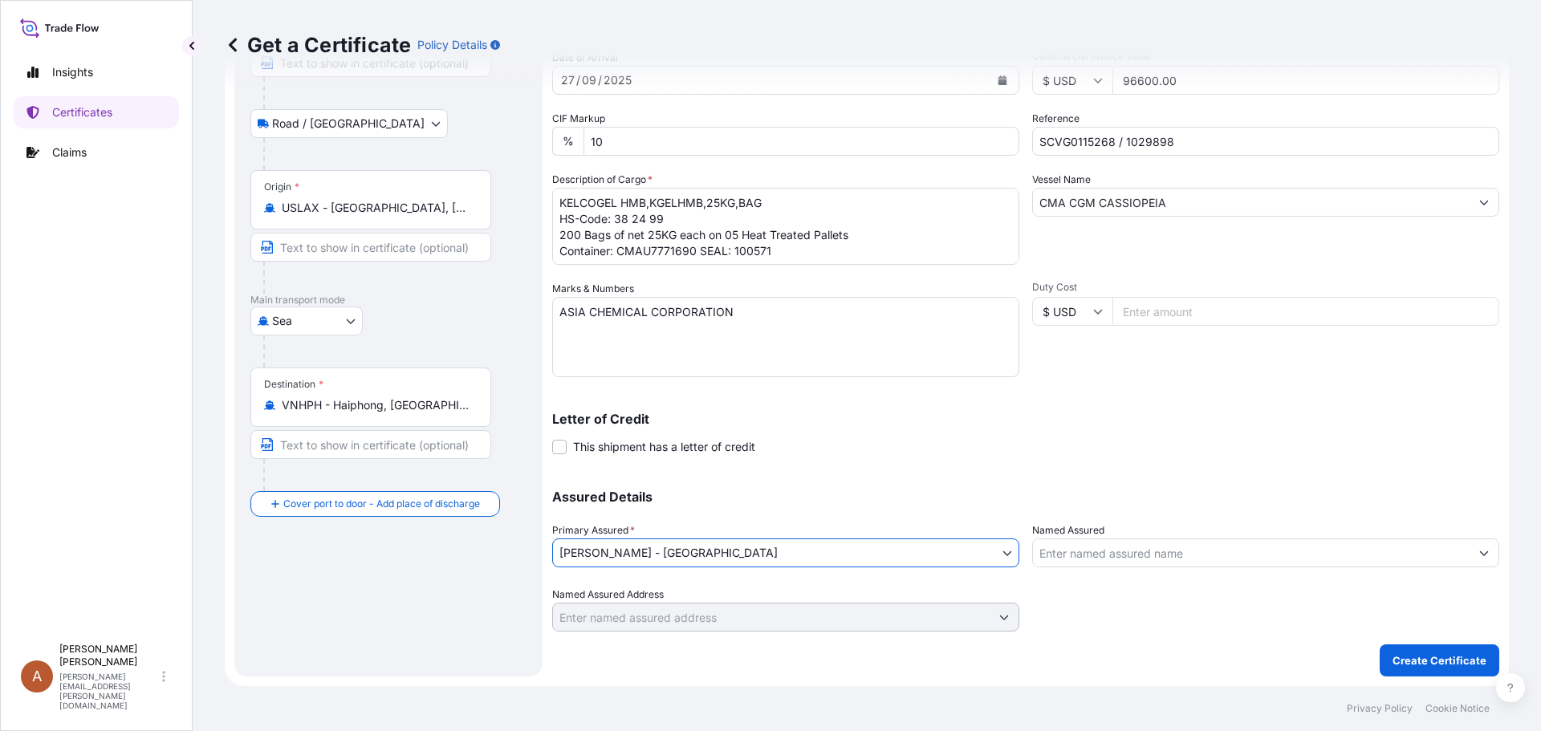
click at [1050, 588] on div at bounding box center [1265, 609] width 467 height 45
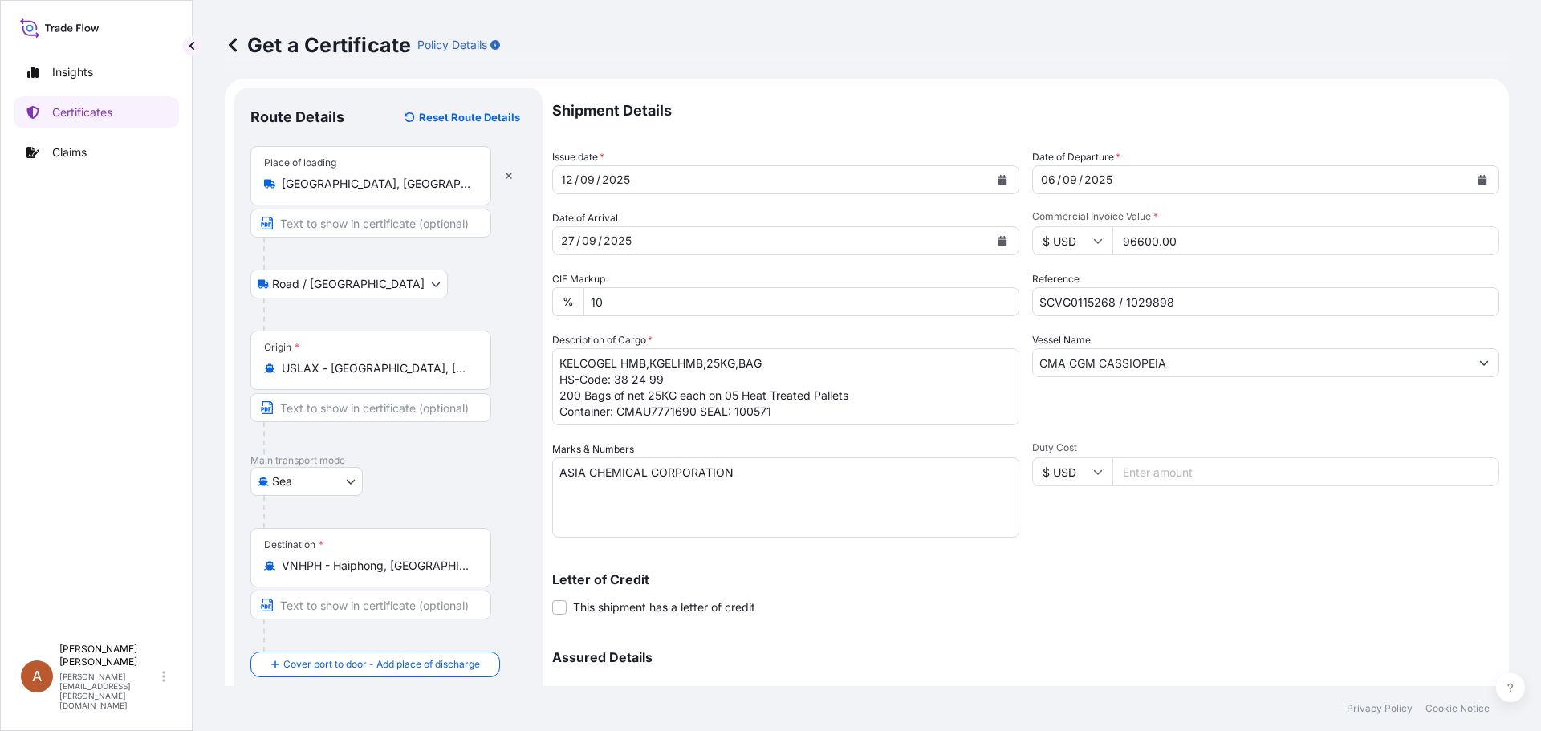
scroll to position [91, 0]
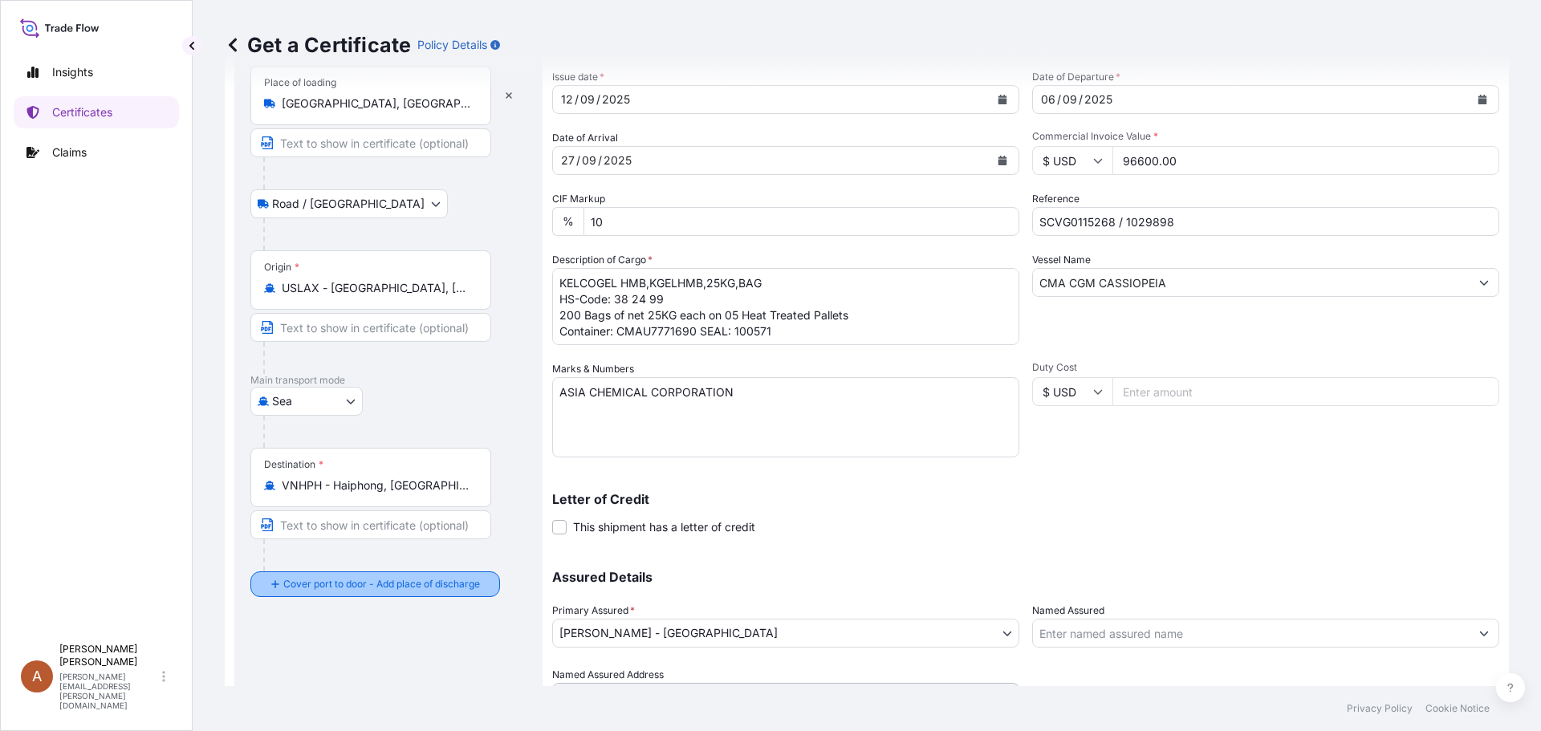
click at [459, 649] on div "Route Details Reset Route Details Place of loading [GEOGRAPHIC_DATA], [GEOGRAPH…" at bounding box center [388, 382] width 276 height 717
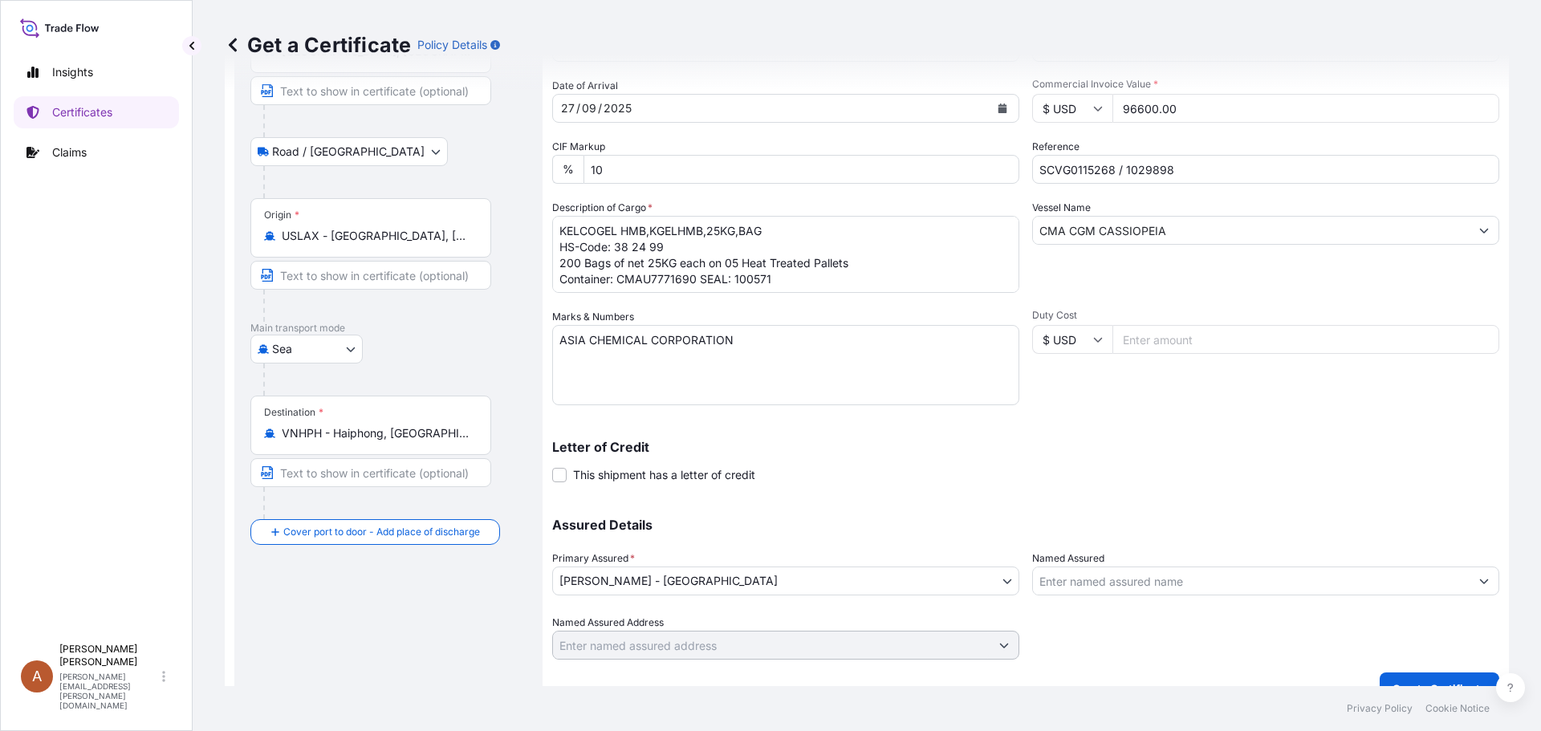
scroll to position [172, 0]
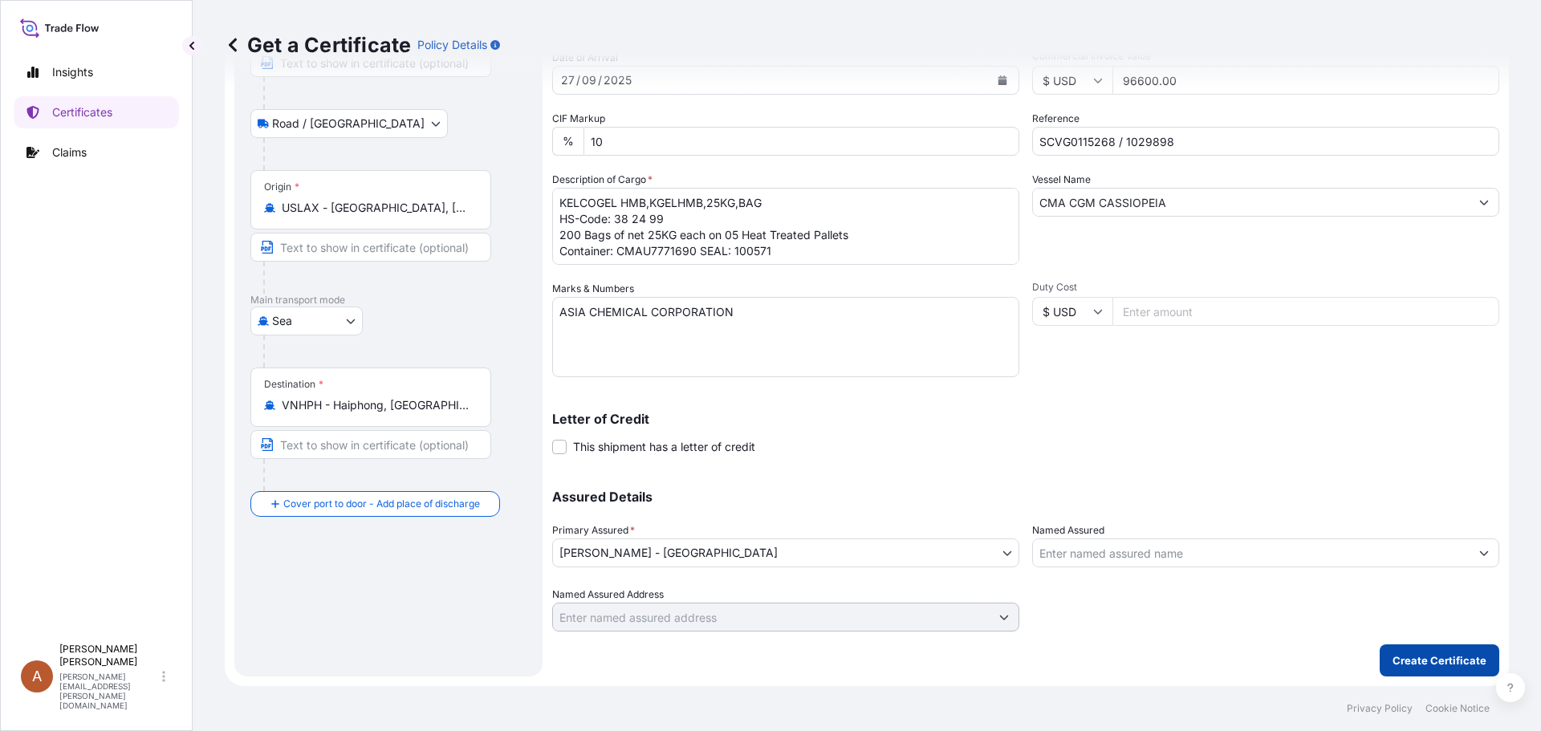
click at [1411, 658] on p "Create Certificate" at bounding box center [1439, 660] width 94 height 16
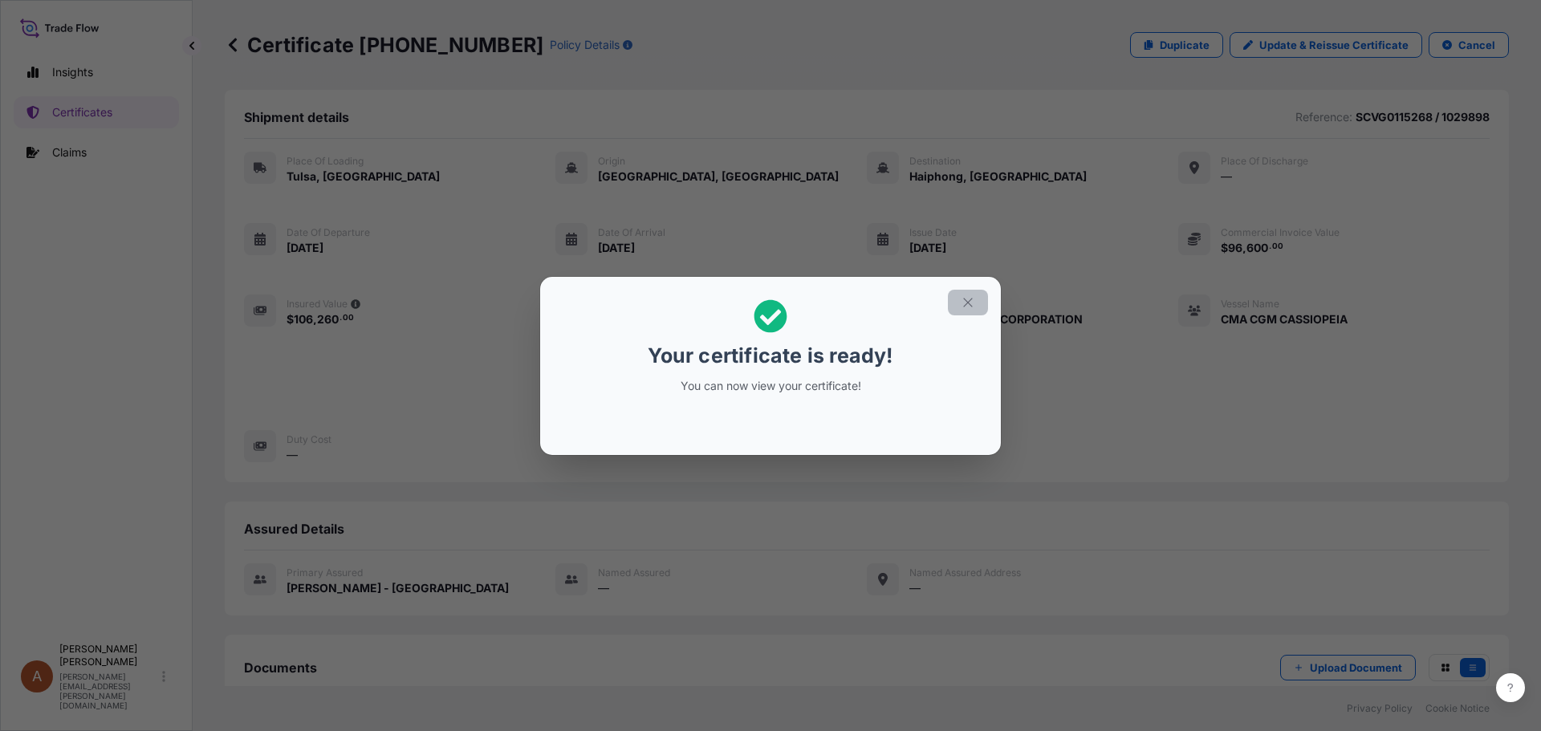
click at [970, 302] on icon "button" at bounding box center [968, 302] width 14 height 14
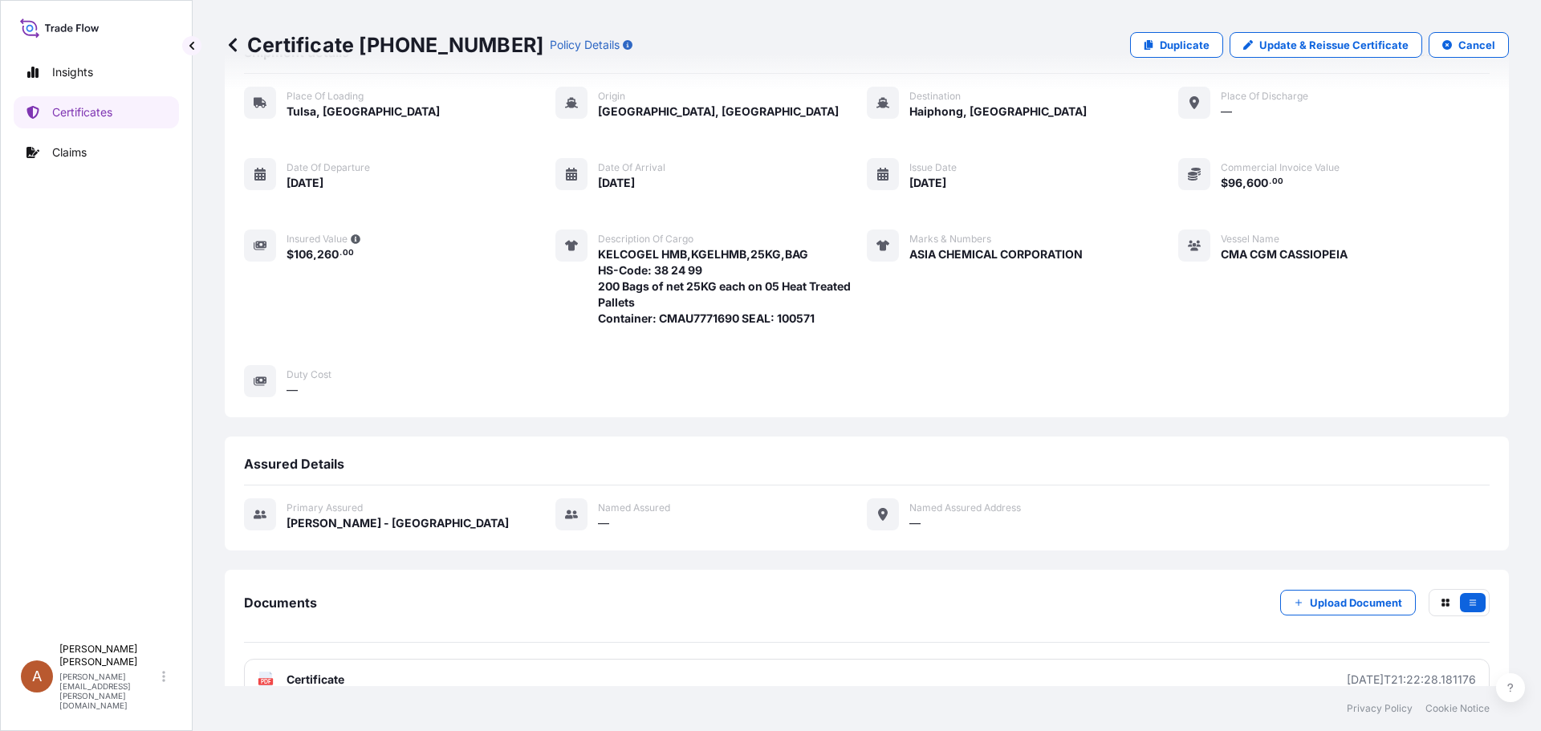
scroll to position [161, 0]
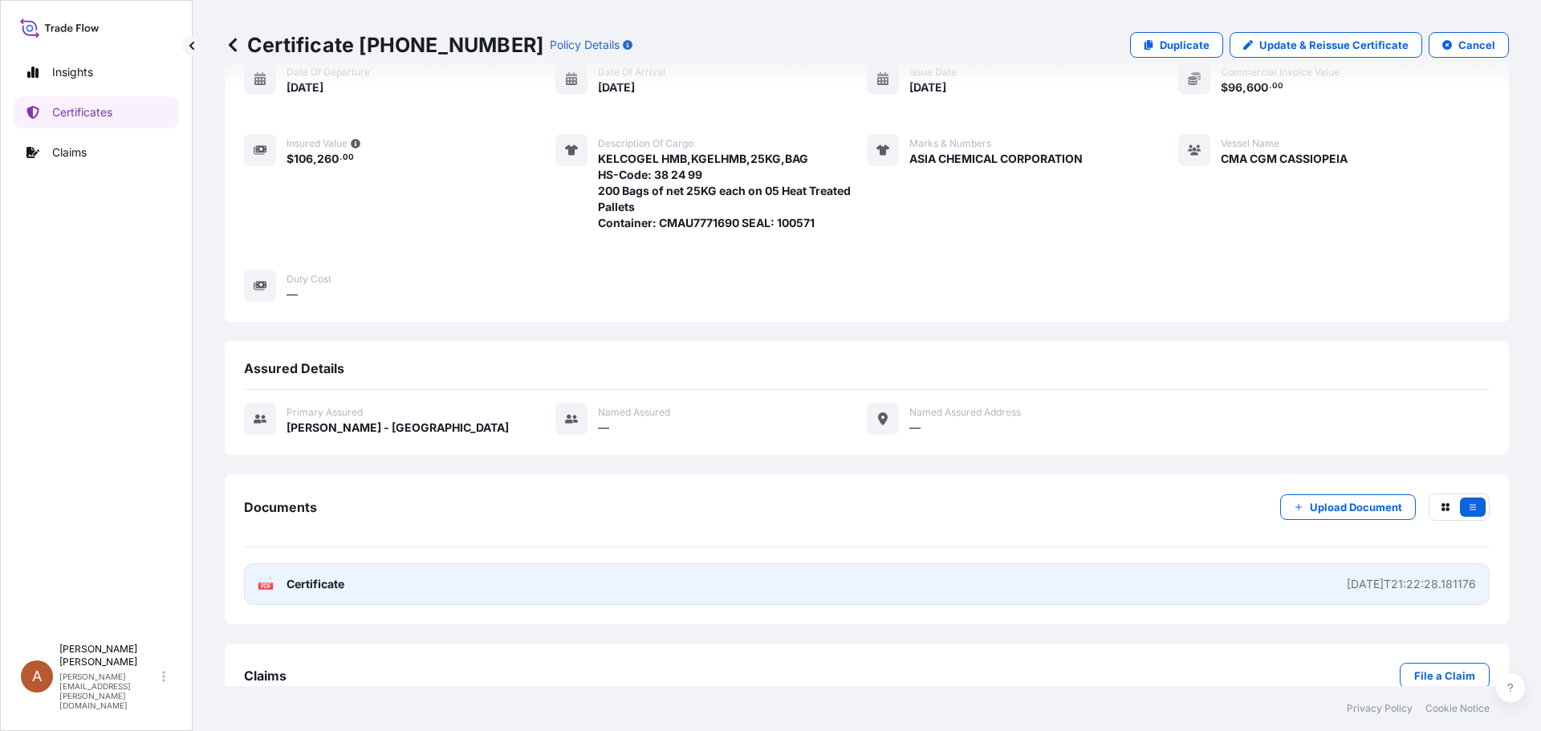
click at [277, 587] on div "PDF Certificate" at bounding box center [301, 584] width 87 height 16
